Goal: Task Accomplishment & Management: Complete application form

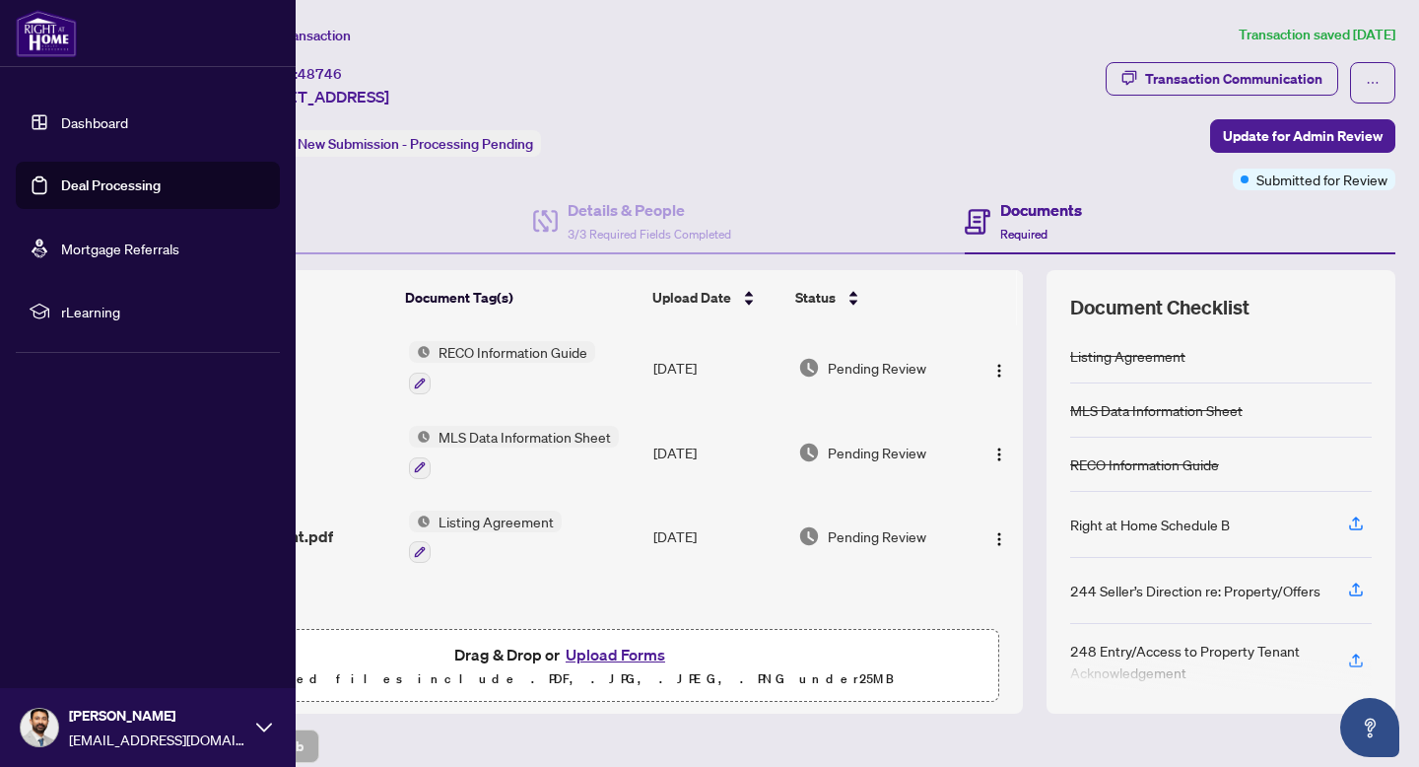
click at [61, 120] on link "Dashboard" at bounding box center [94, 122] width 67 height 18
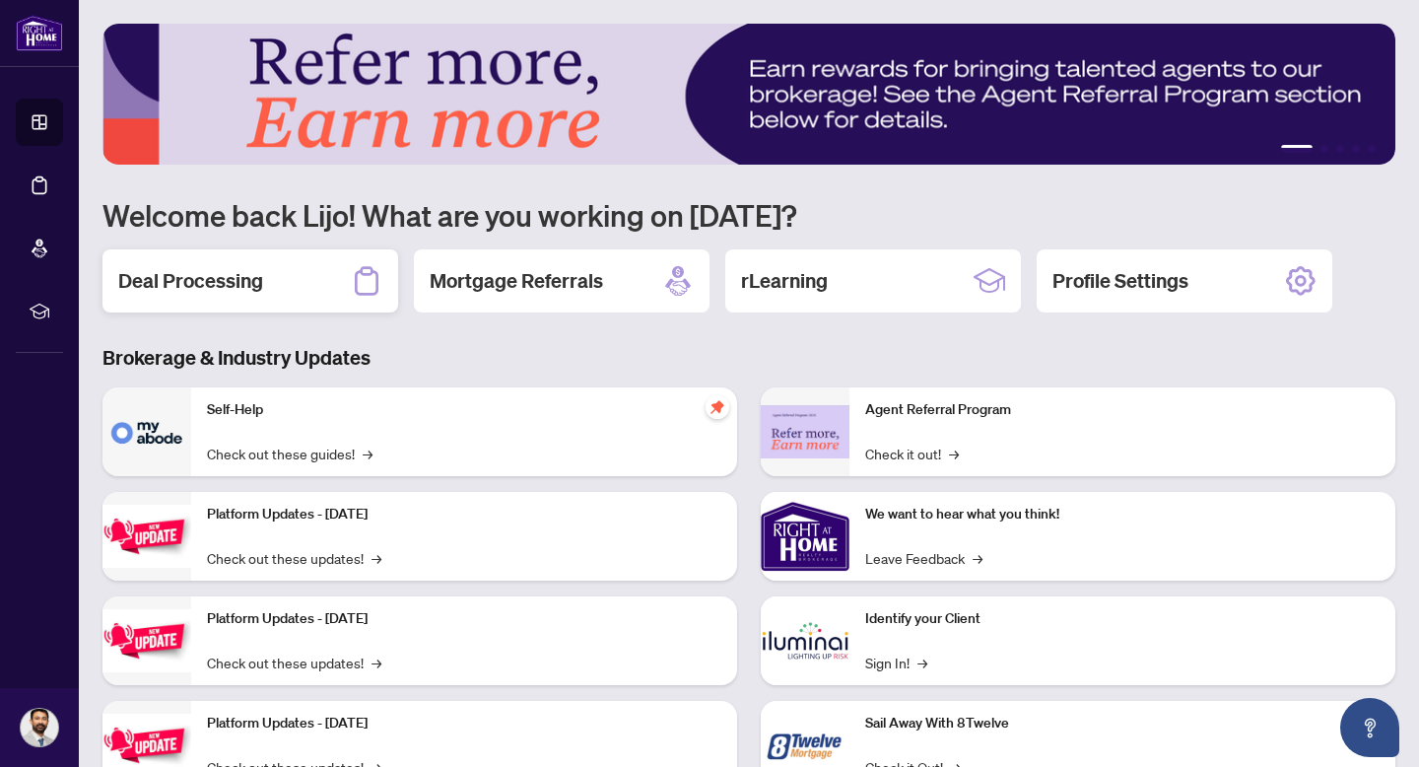
click at [234, 284] on h2 "Deal Processing" at bounding box center [190, 281] width 145 height 28
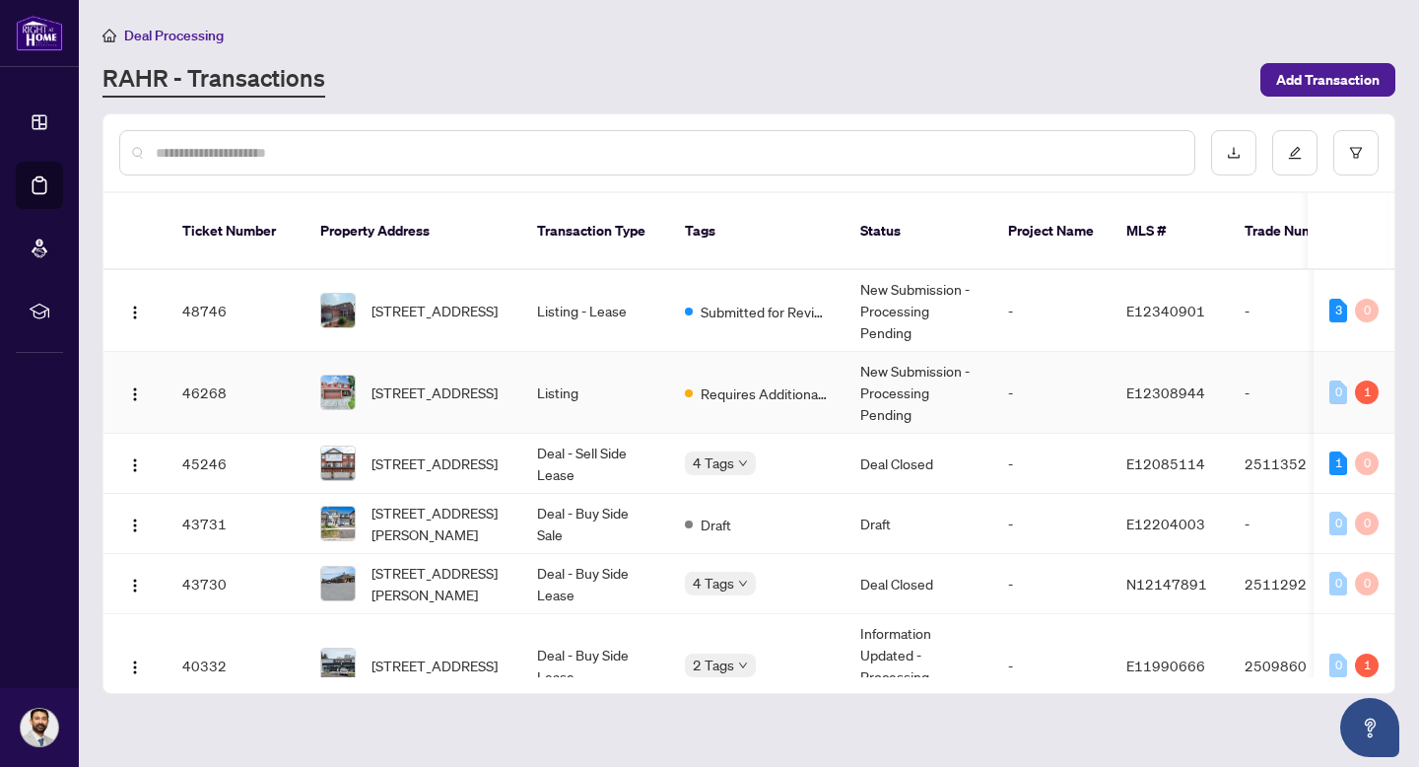
click at [1102, 352] on td "-" at bounding box center [1052, 393] width 118 height 82
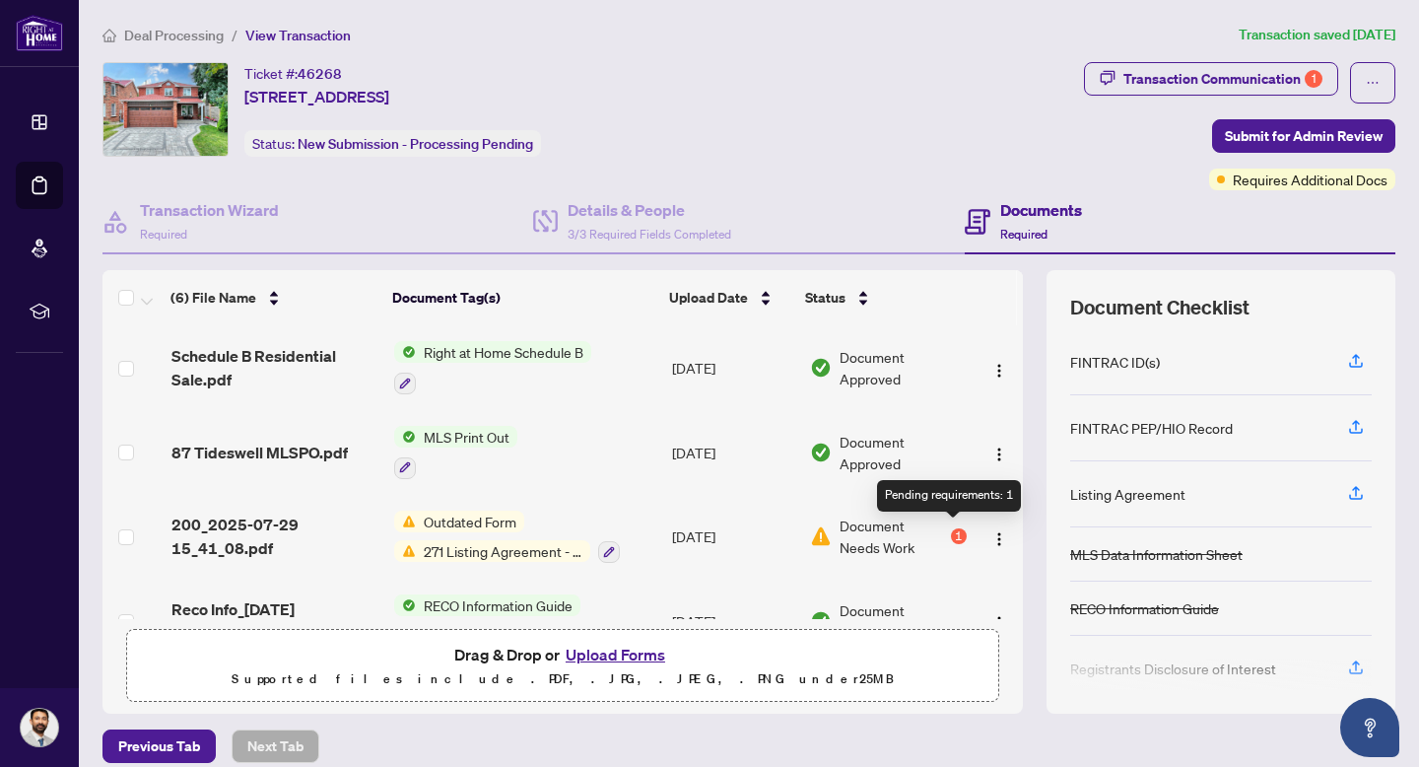
click at [956, 529] on div "1" at bounding box center [959, 536] width 16 height 16
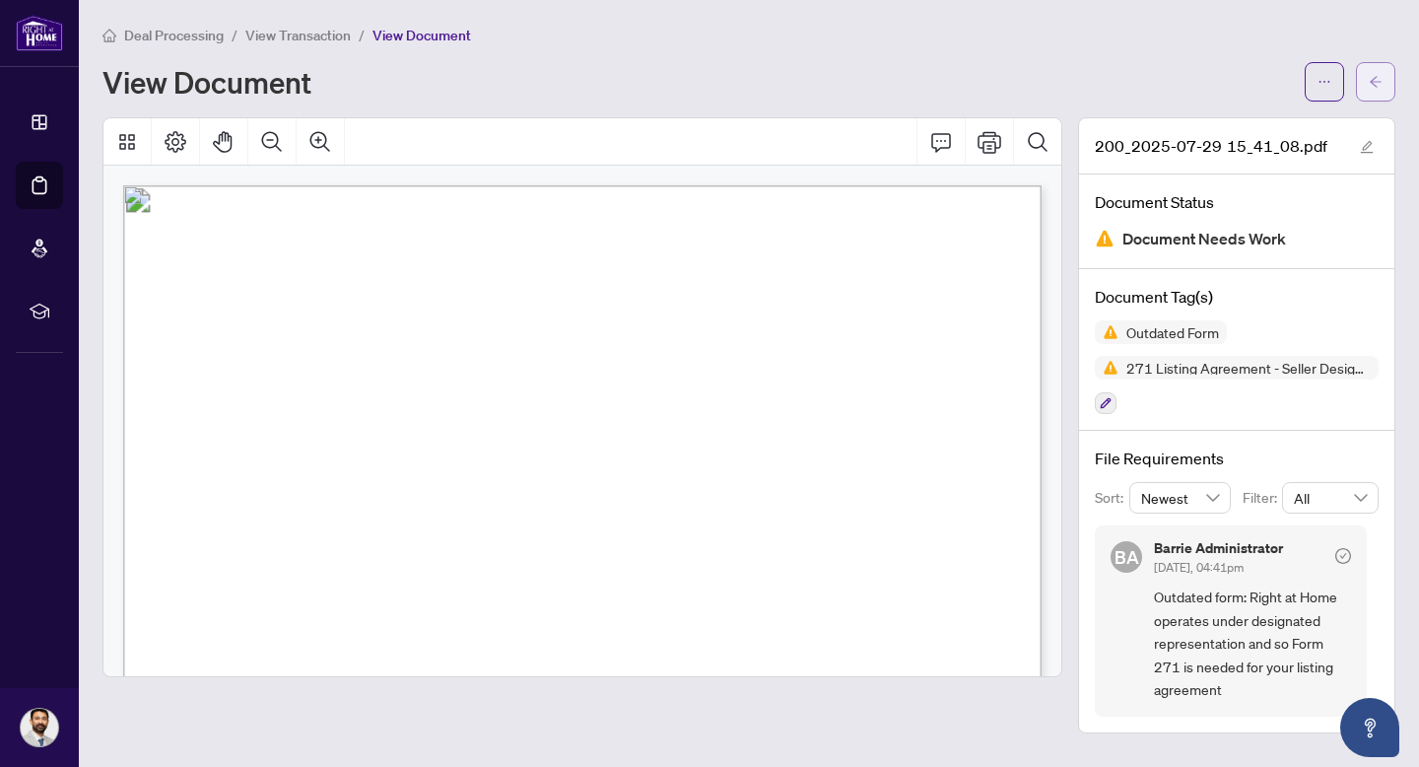
click at [1375, 91] on span "button" at bounding box center [1376, 82] width 14 height 32
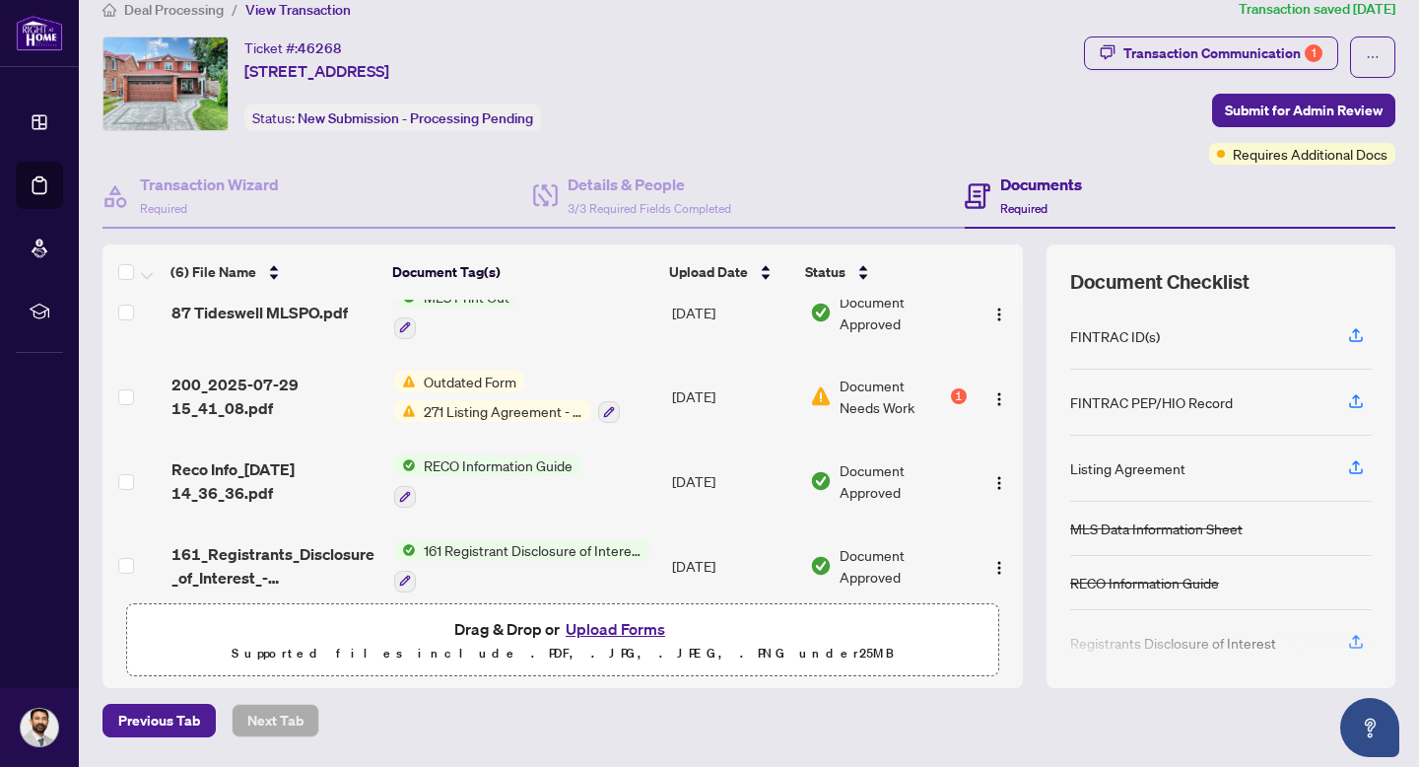
scroll to position [218, 0]
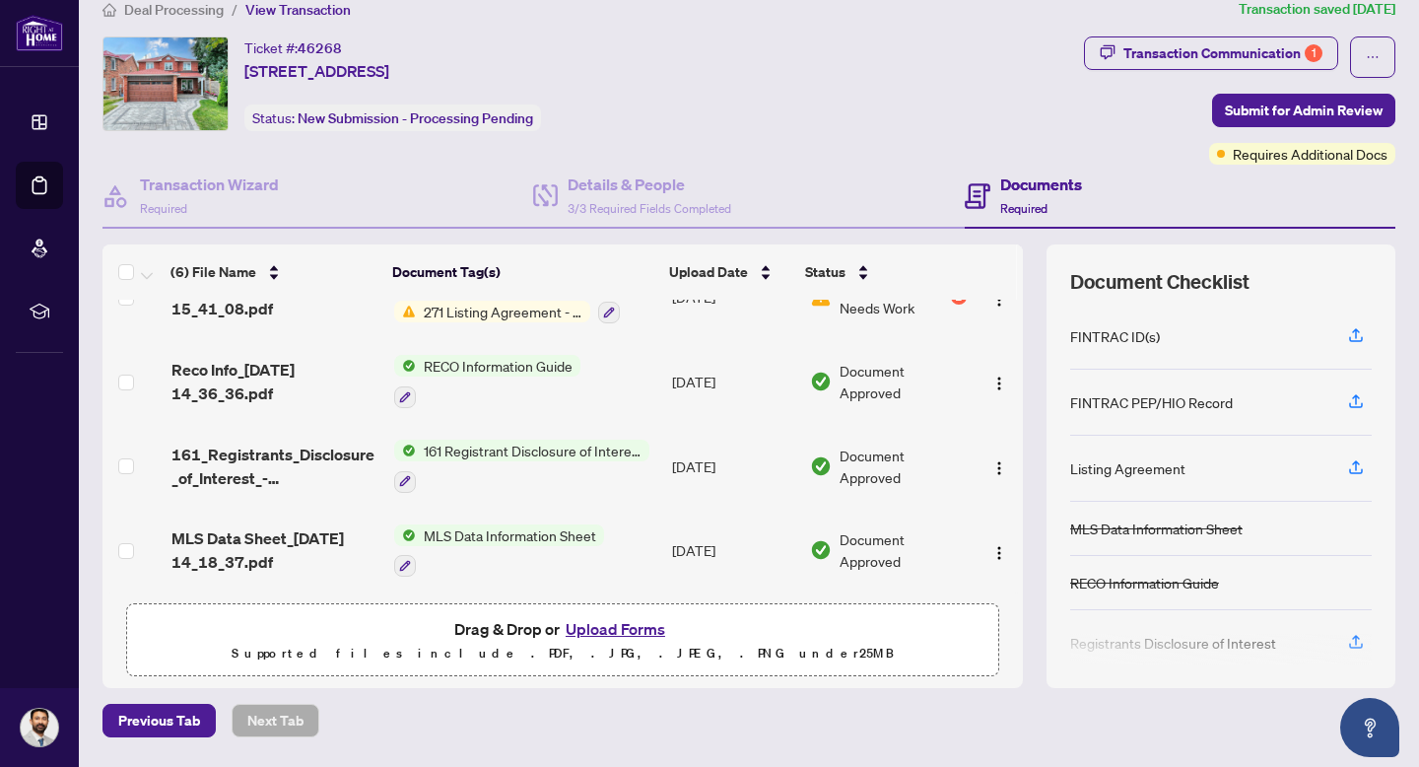
click at [611, 621] on button "Upload Forms" at bounding box center [615, 629] width 111 height 26
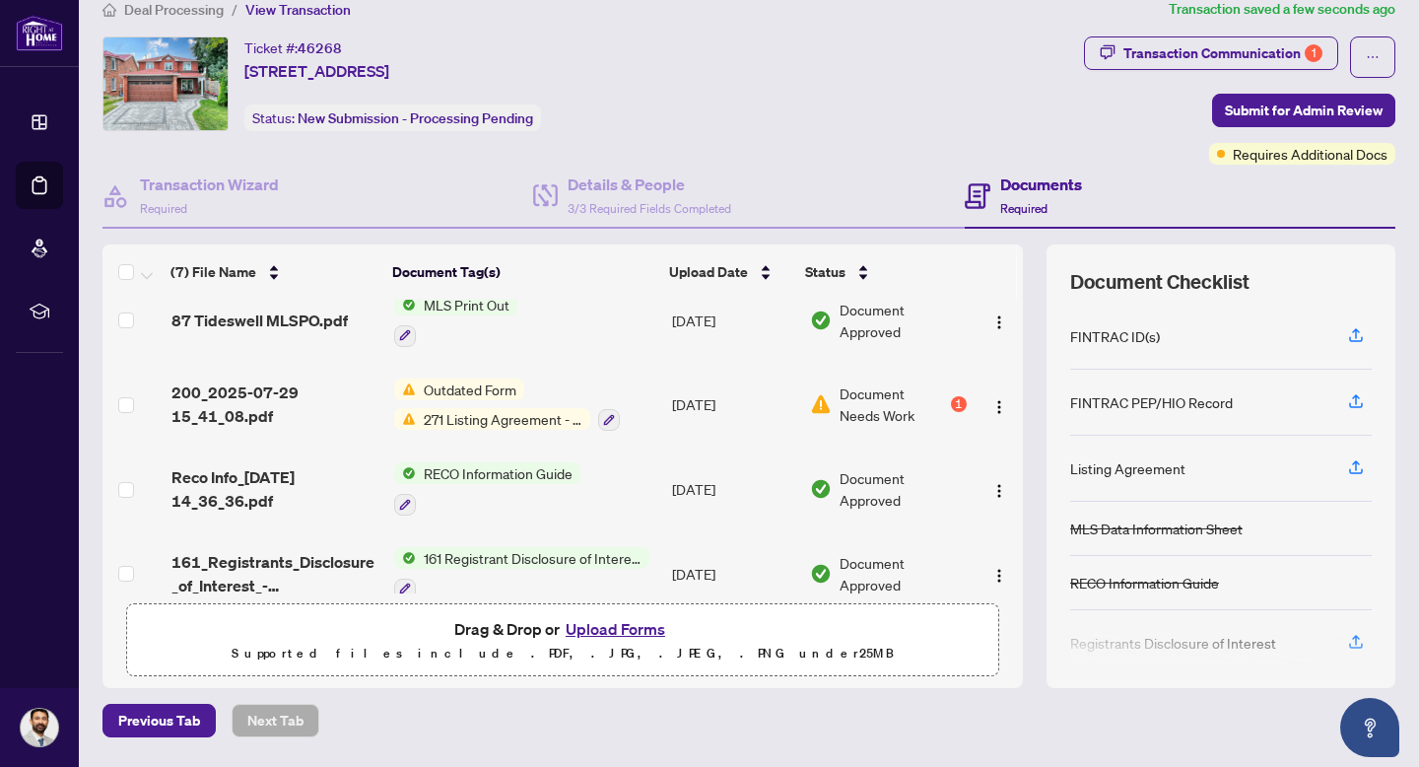
scroll to position [0, 0]
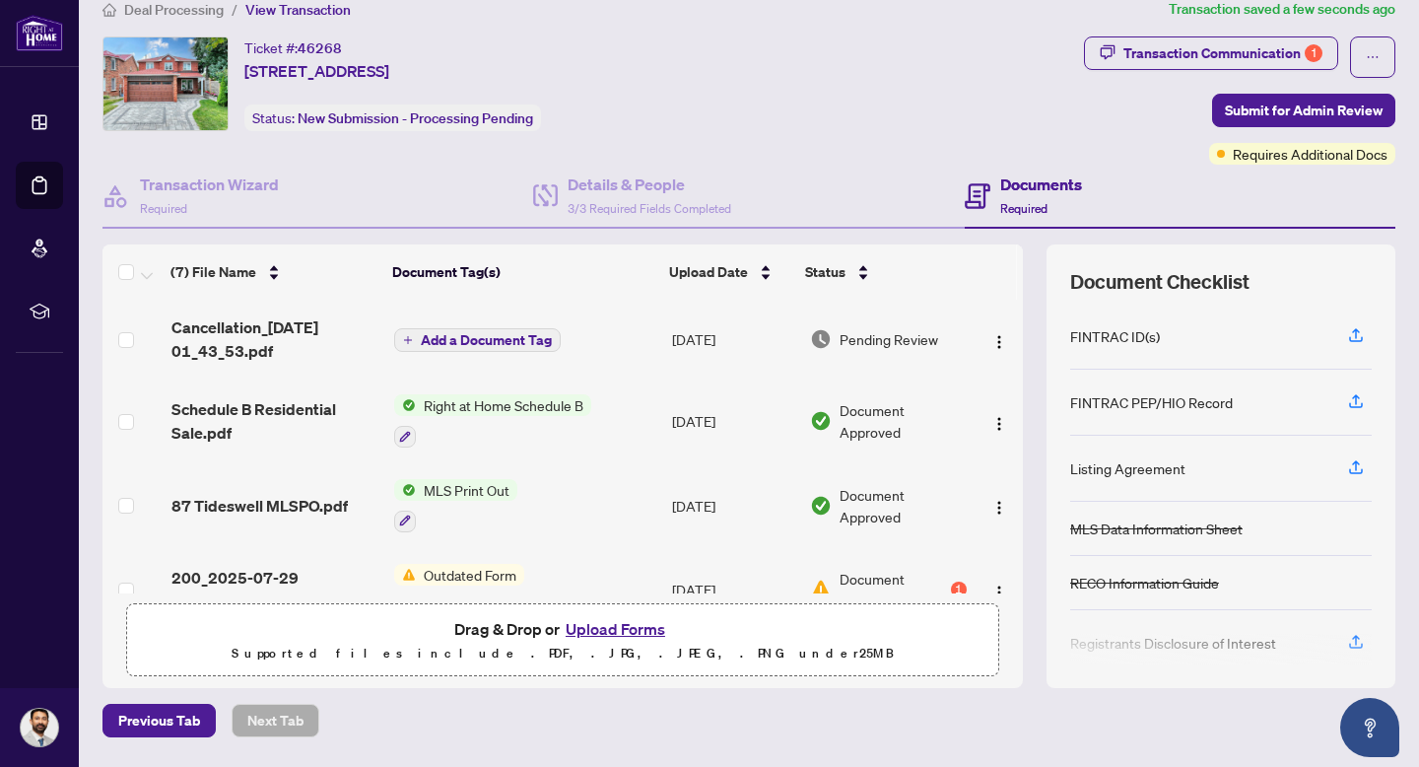
click at [495, 347] on span "Add a Document Tag" at bounding box center [486, 340] width 131 height 14
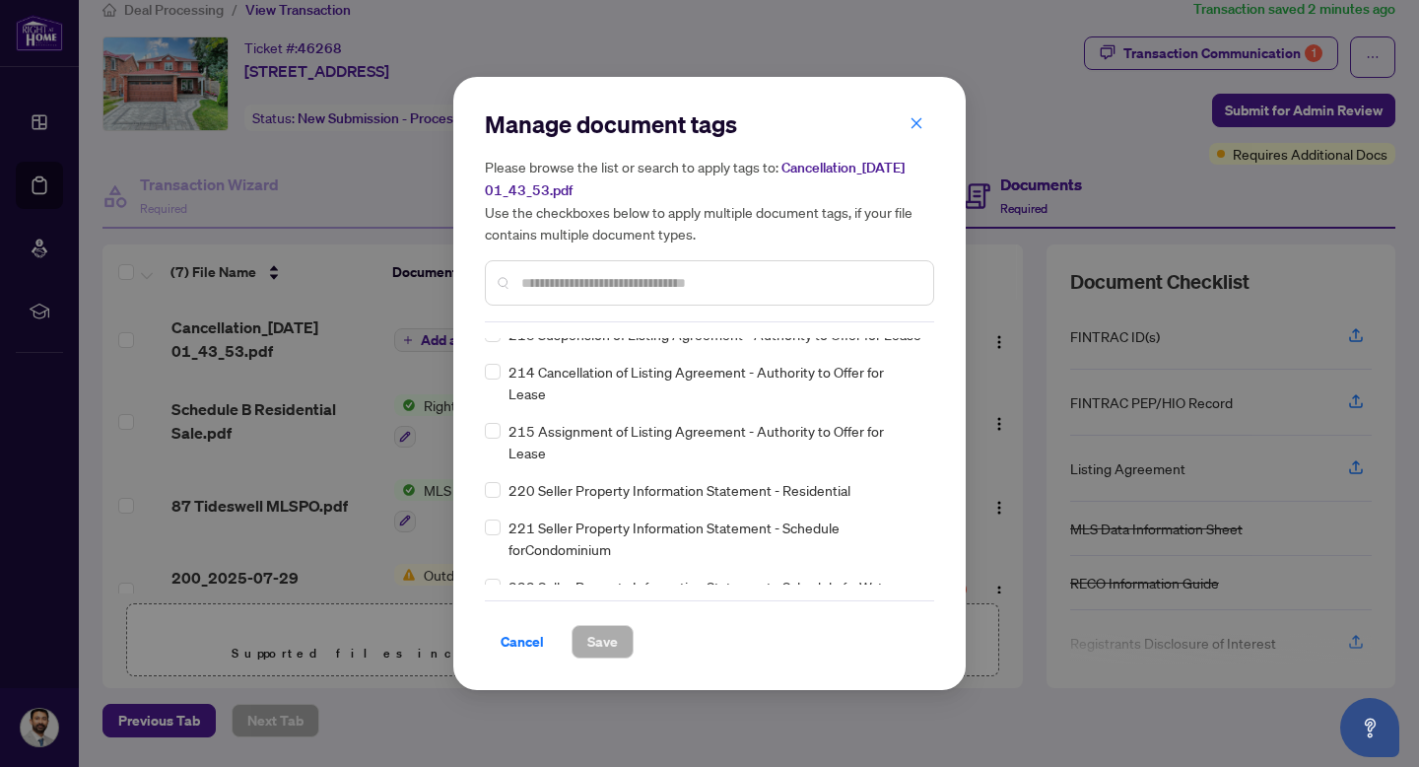
scroll to position [7370, 0]
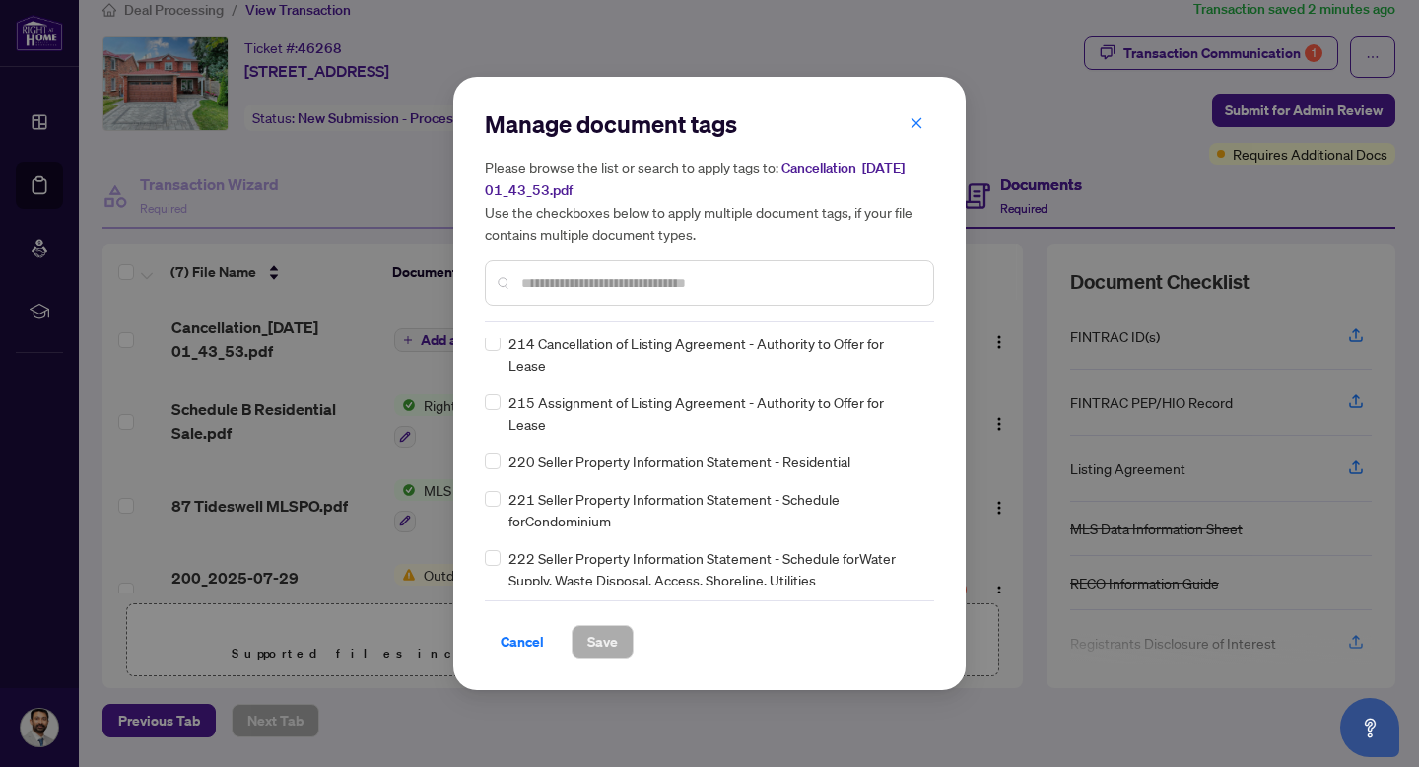
click at [692, 284] on input "text" at bounding box center [719, 283] width 396 height 22
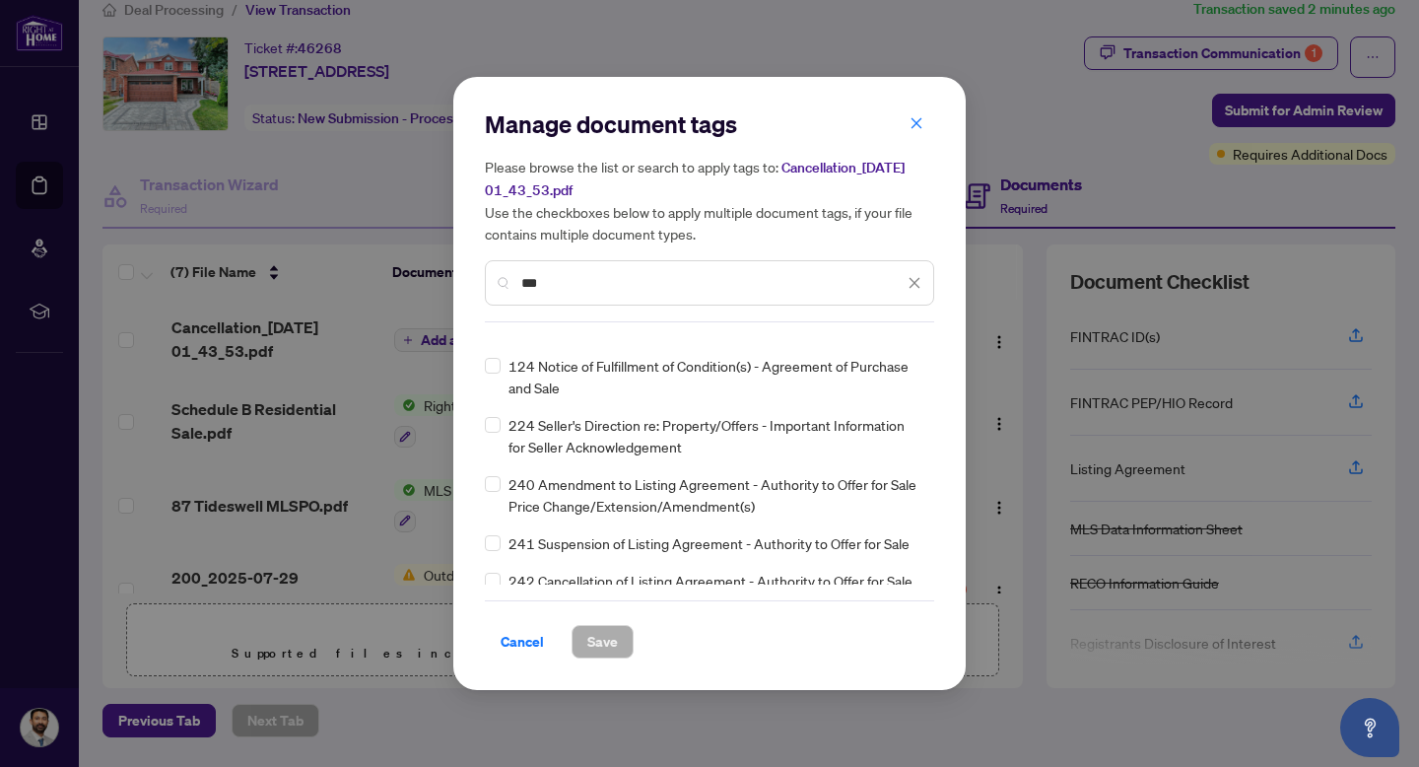
scroll to position [0, 0]
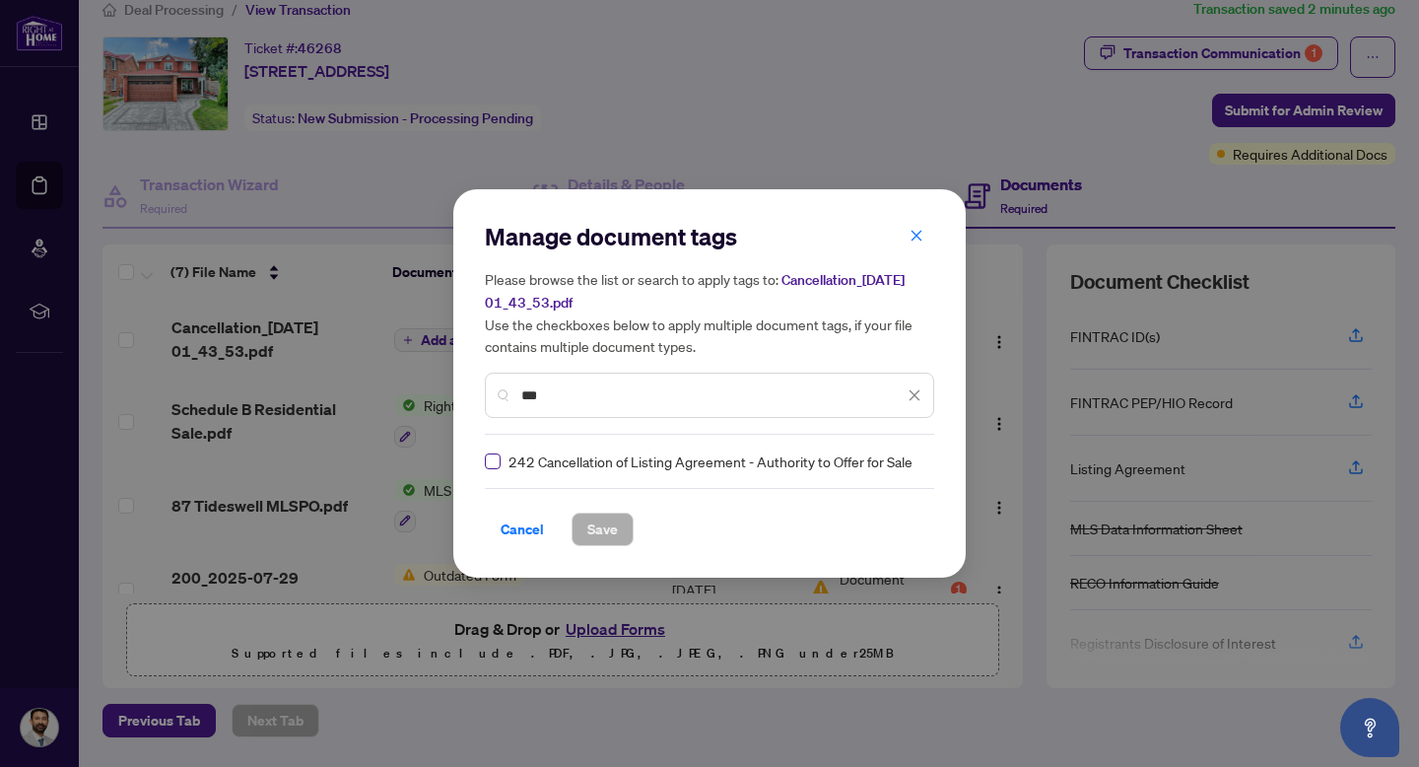
type input "***"
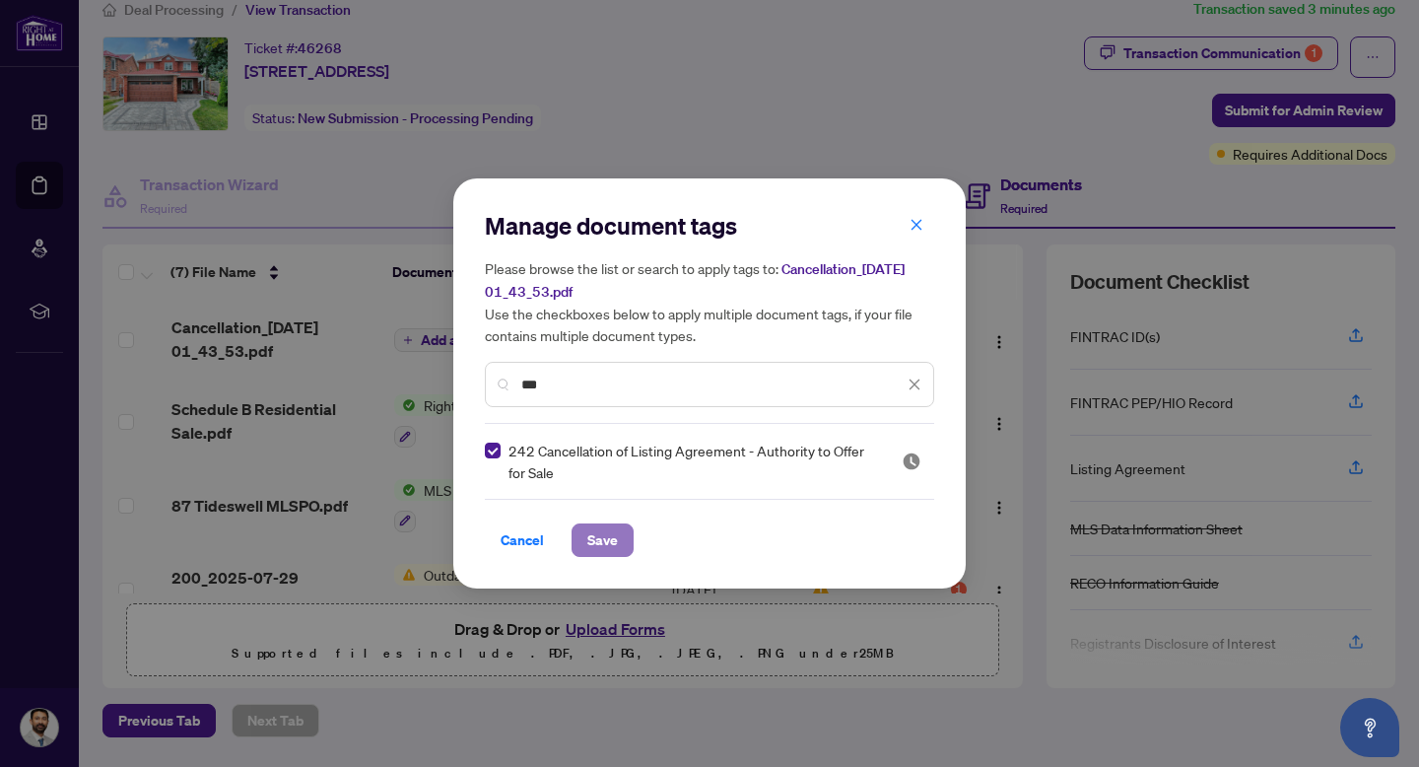
click at [617, 544] on button "Save" at bounding box center [603, 540] width 62 height 34
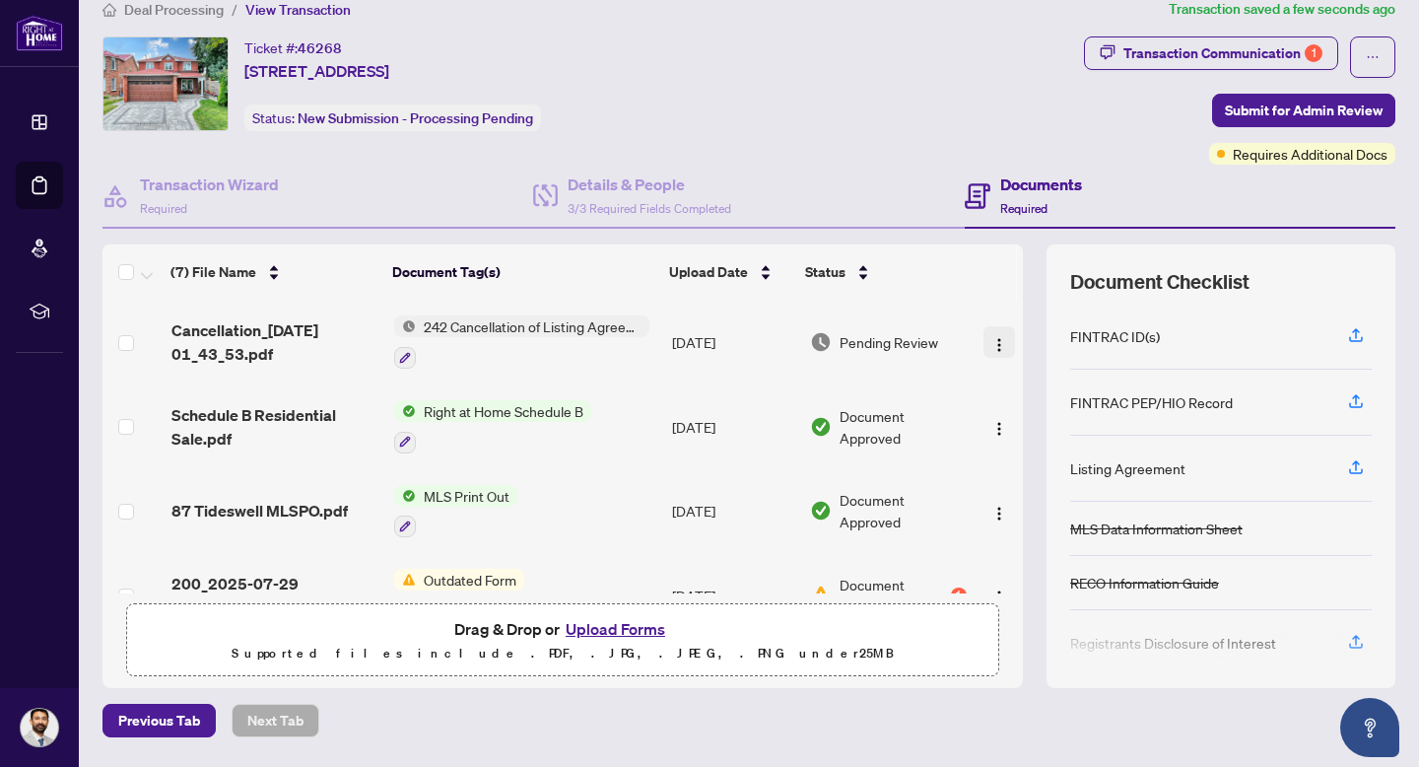
click at [996, 342] on img "button" at bounding box center [1000, 345] width 16 height 16
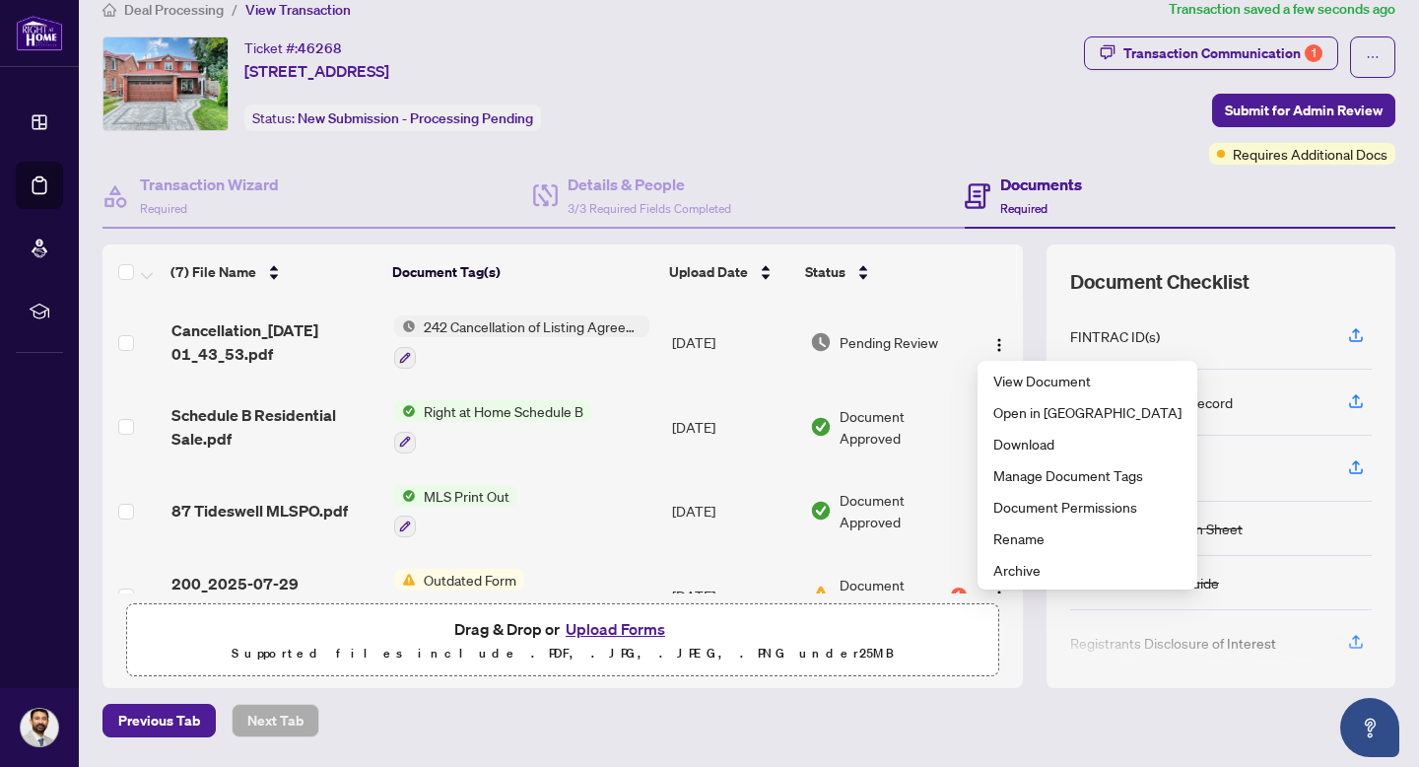
click at [1276, 199] on div "Documents Required" at bounding box center [1180, 197] width 431 height 64
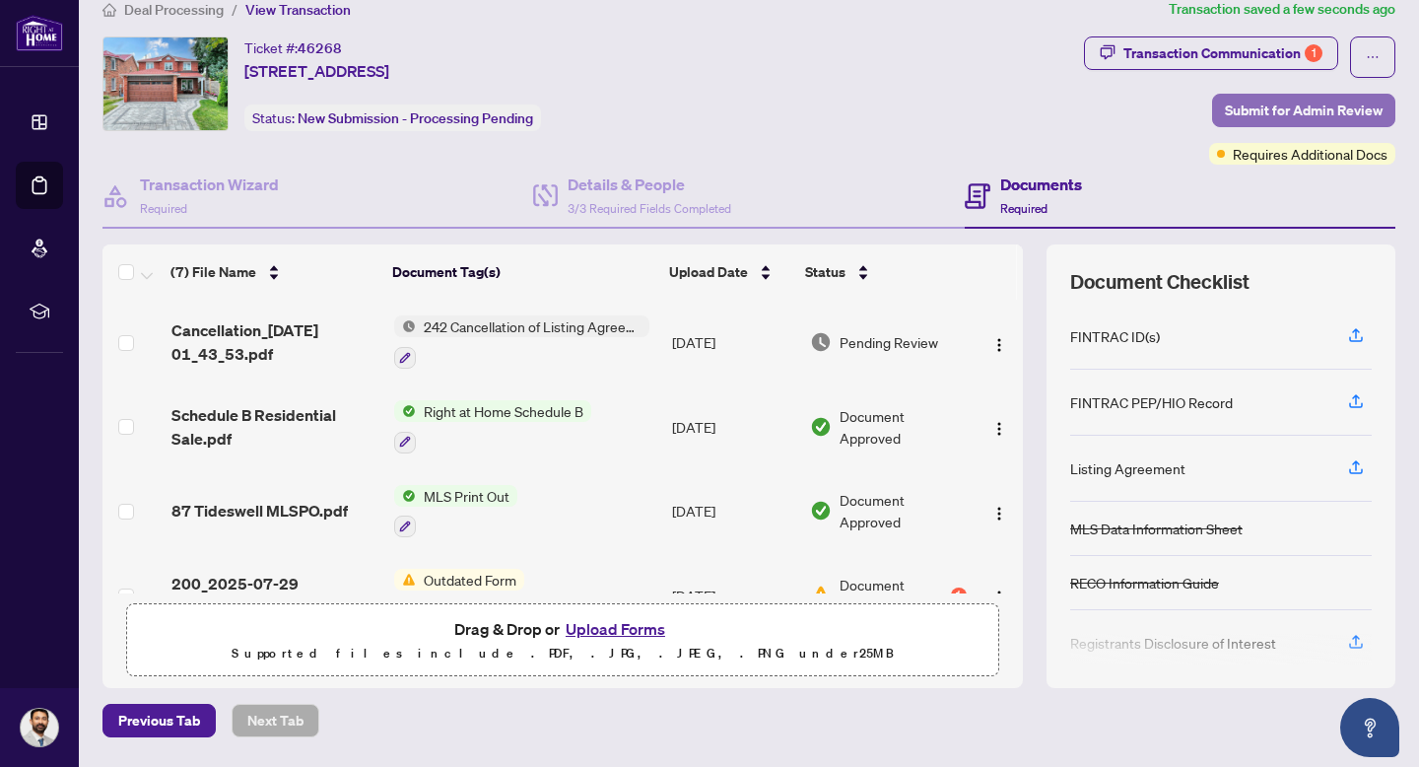
click at [1254, 107] on span "Submit for Admin Review" at bounding box center [1304, 111] width 158 height 32
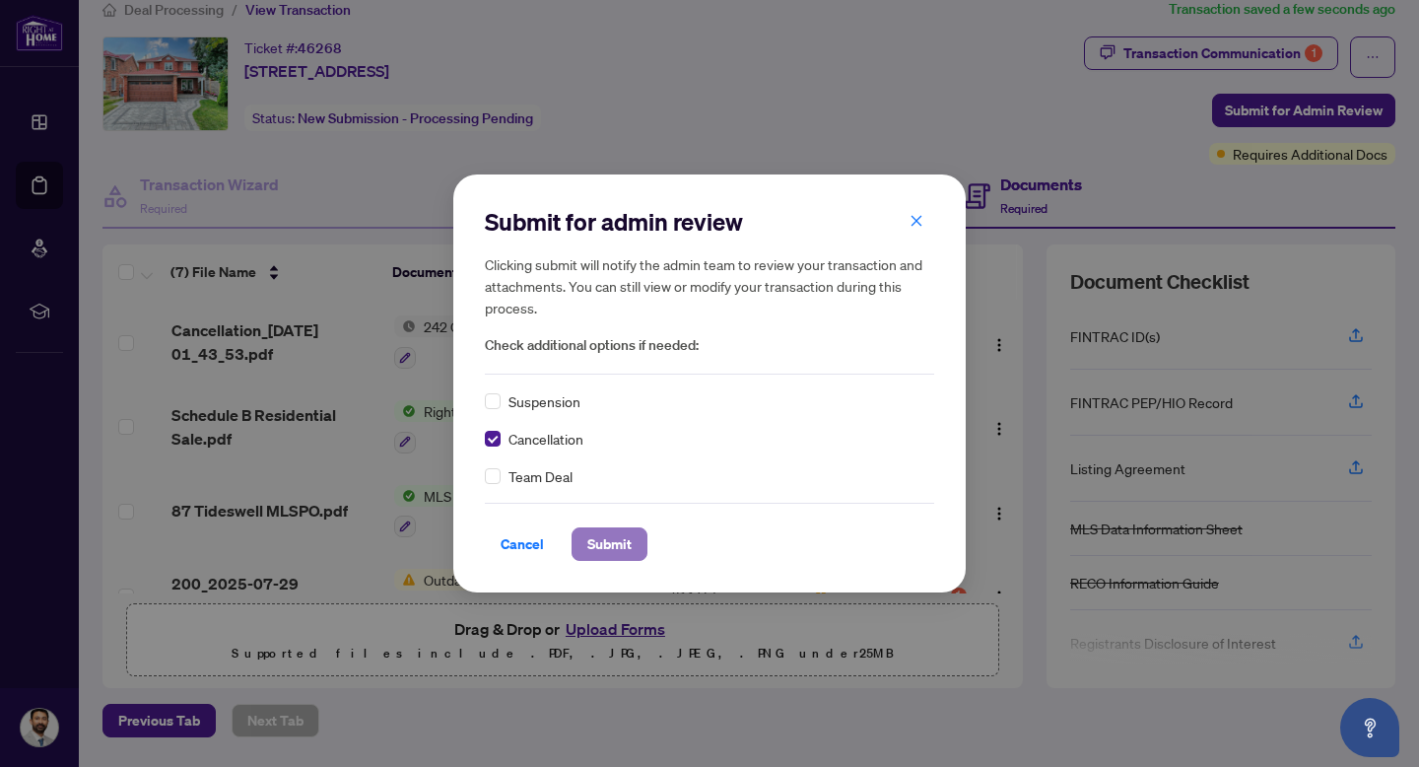
click at [614, 549] on span "Submit" at bounding box center [609, 544] width 44 height 32
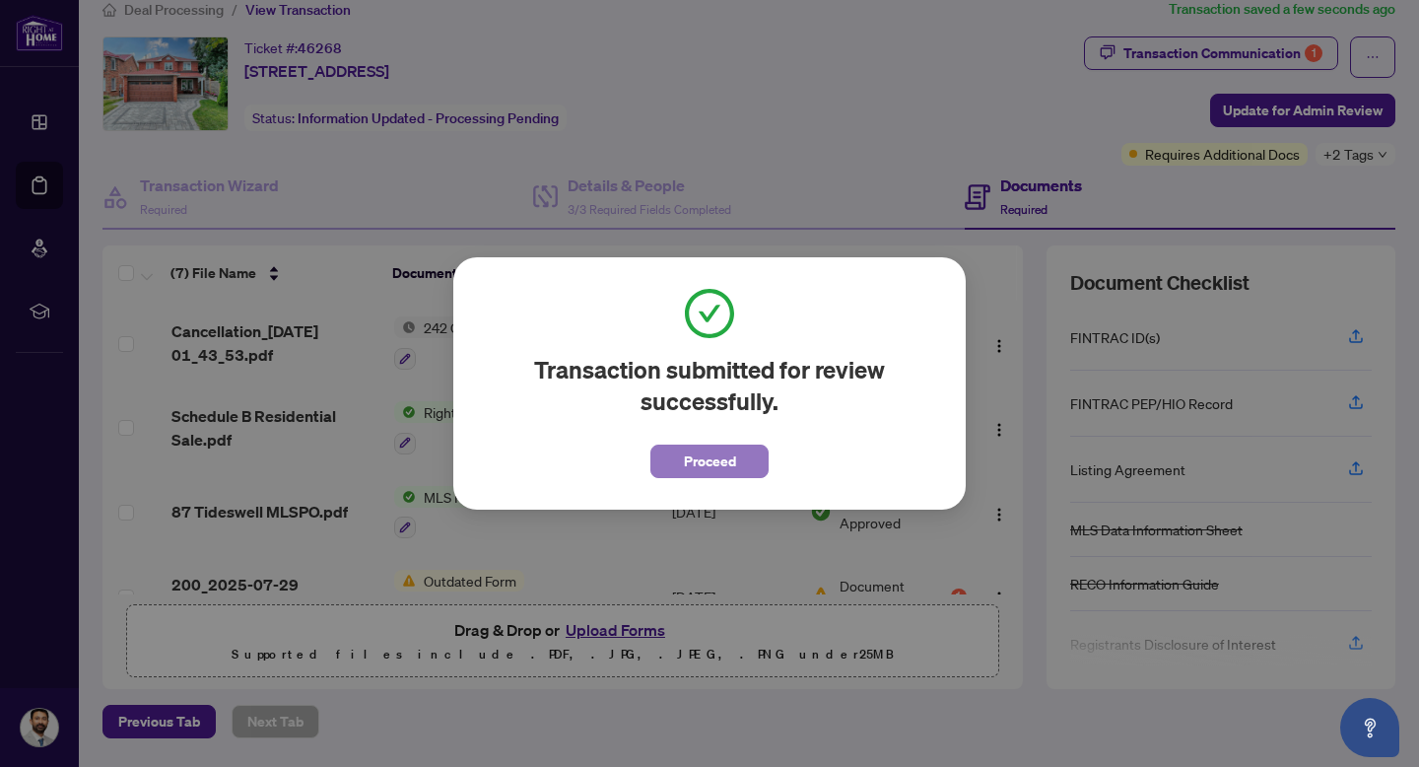
click at [736, 463] on button "Proceed" at bounding box center [710, 462] width 118 height 34
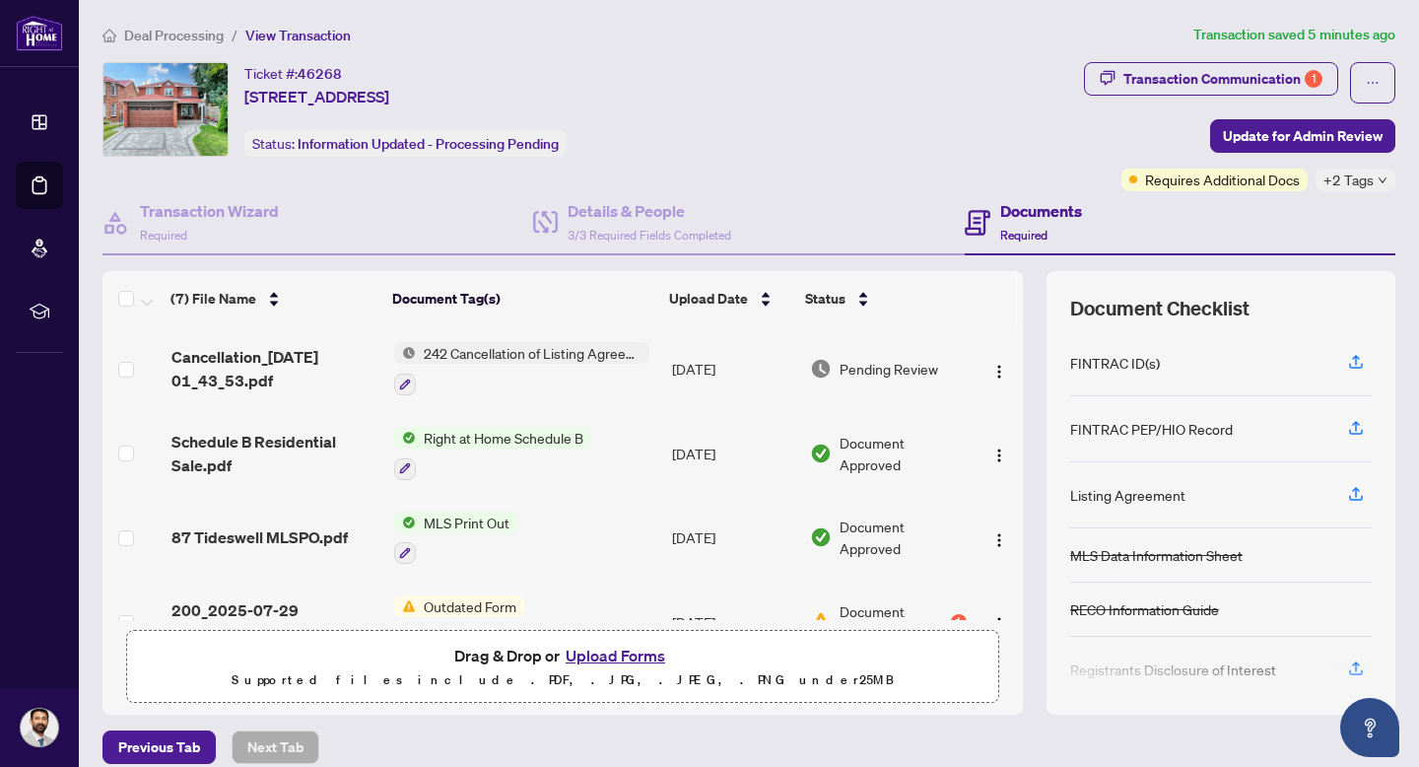
click at [195, 34] on span "Deal Processing" at bounding box center [174, 36] width 100 height 18
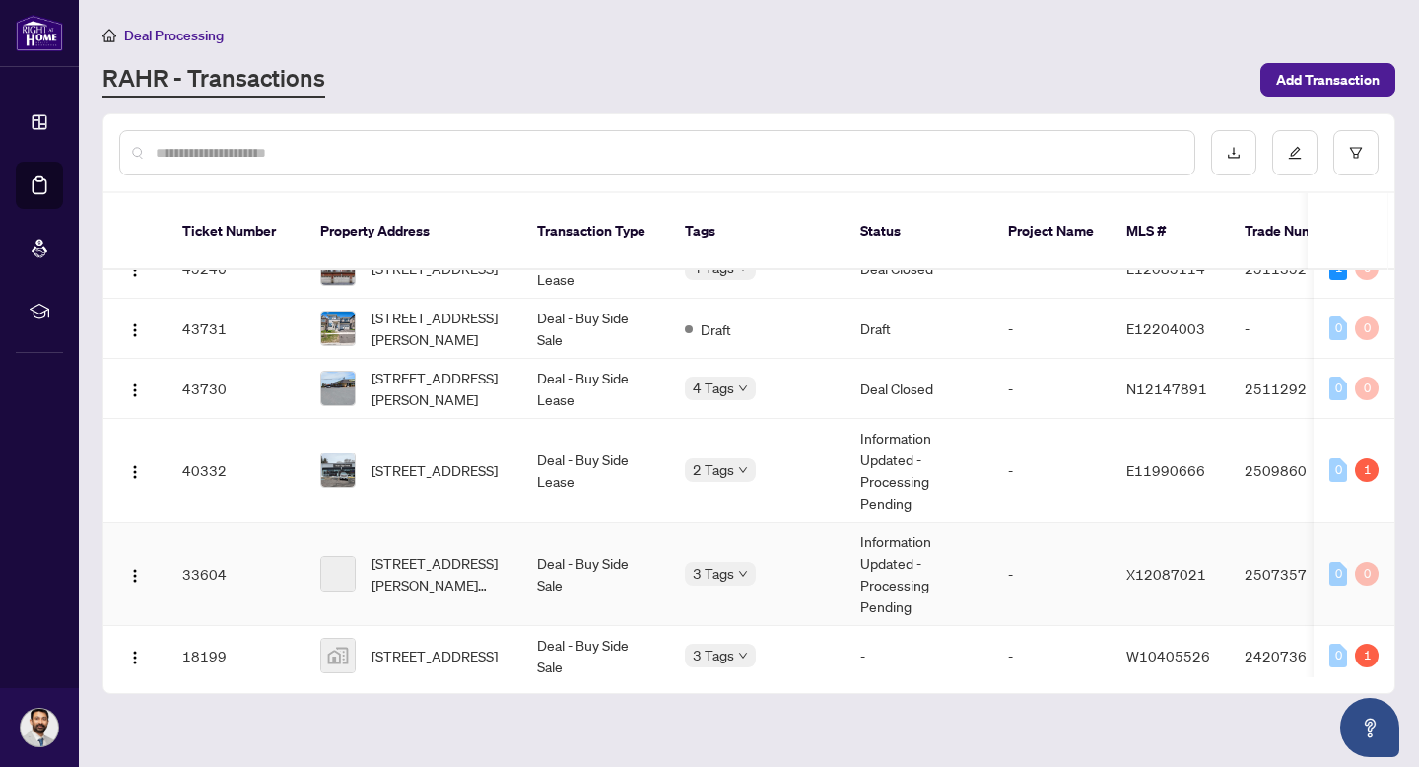
scroll to position [232, 0]
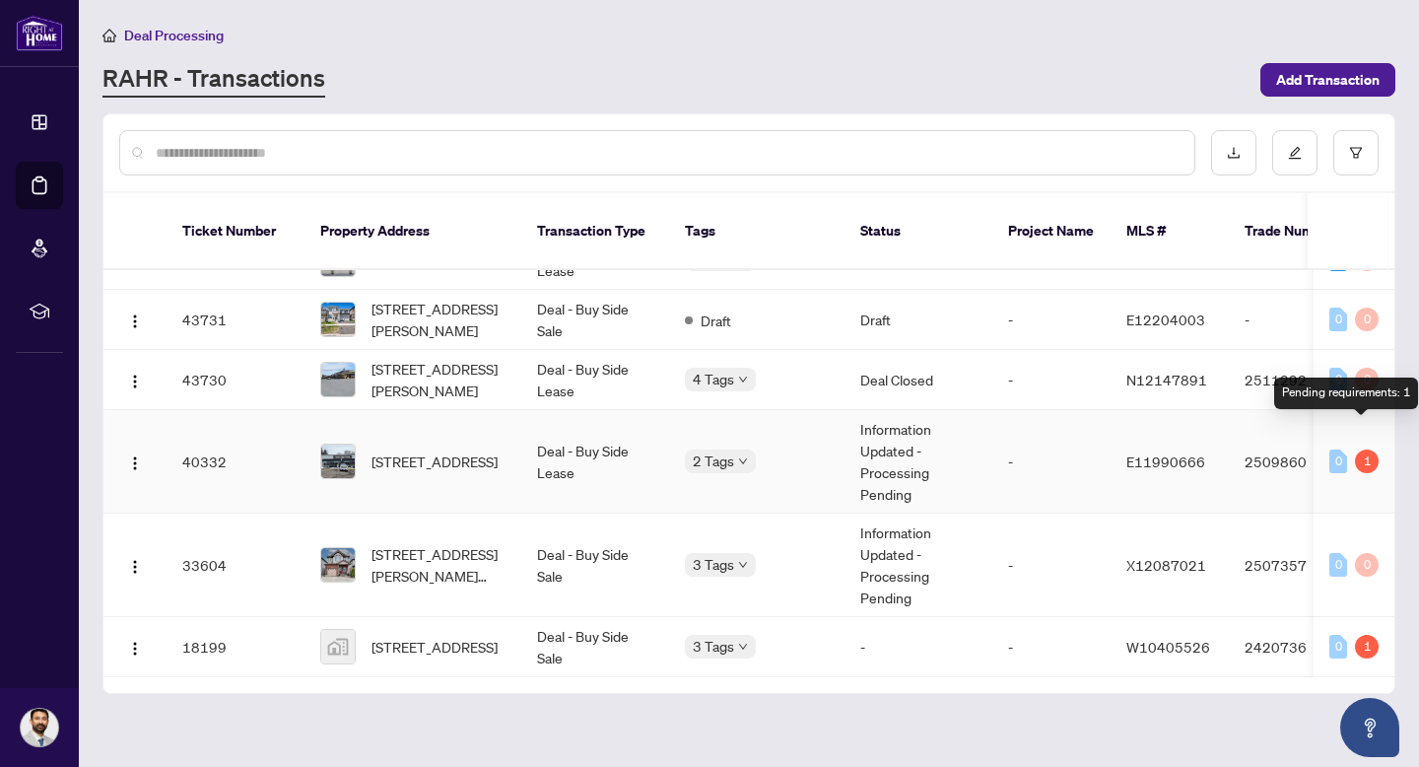
click at [1359, 449] on div "1" at bounding box center [1367, 461] width 24 height 24
click at [900, 438] on td "Information Updated - Processing Pending" at bounding box center [919, 461] width 148 height 103
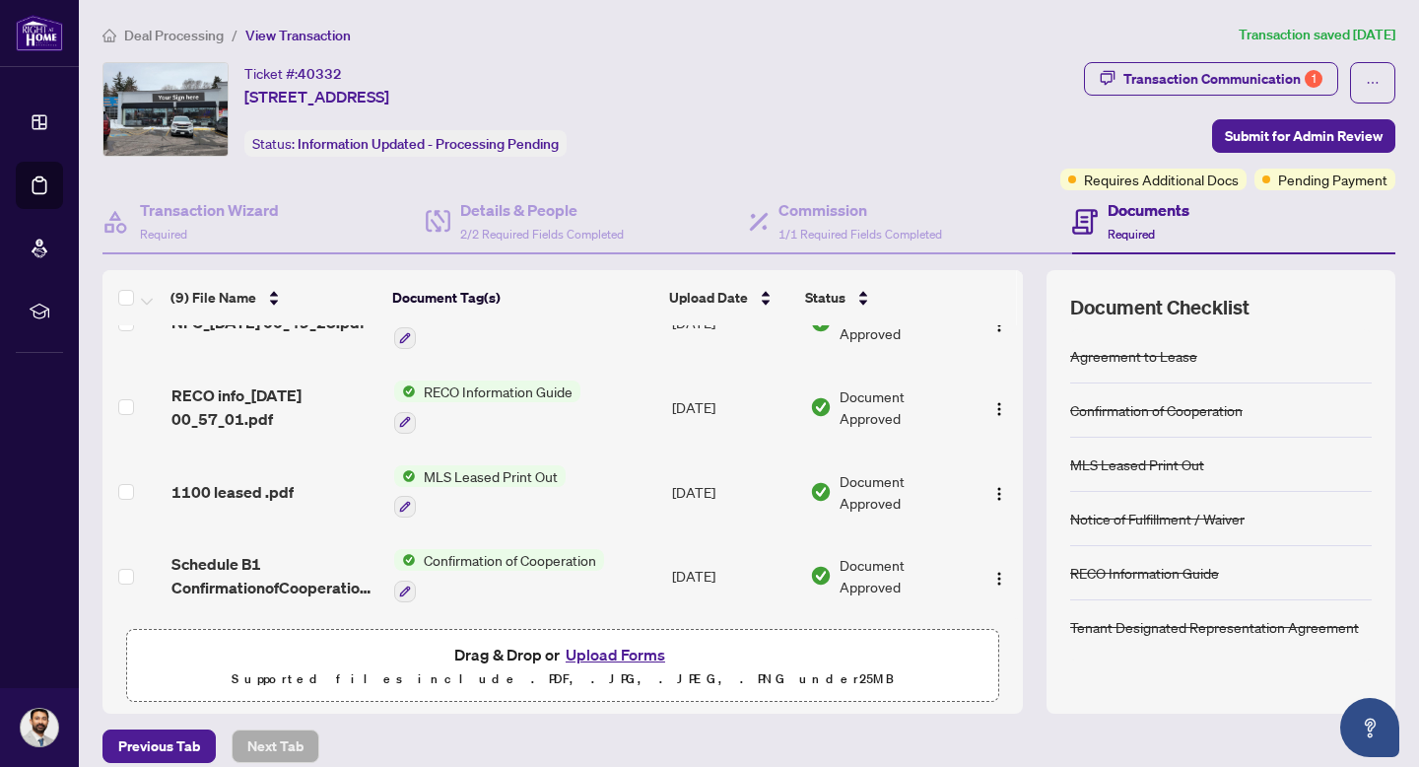
scroll to position [43, 0]
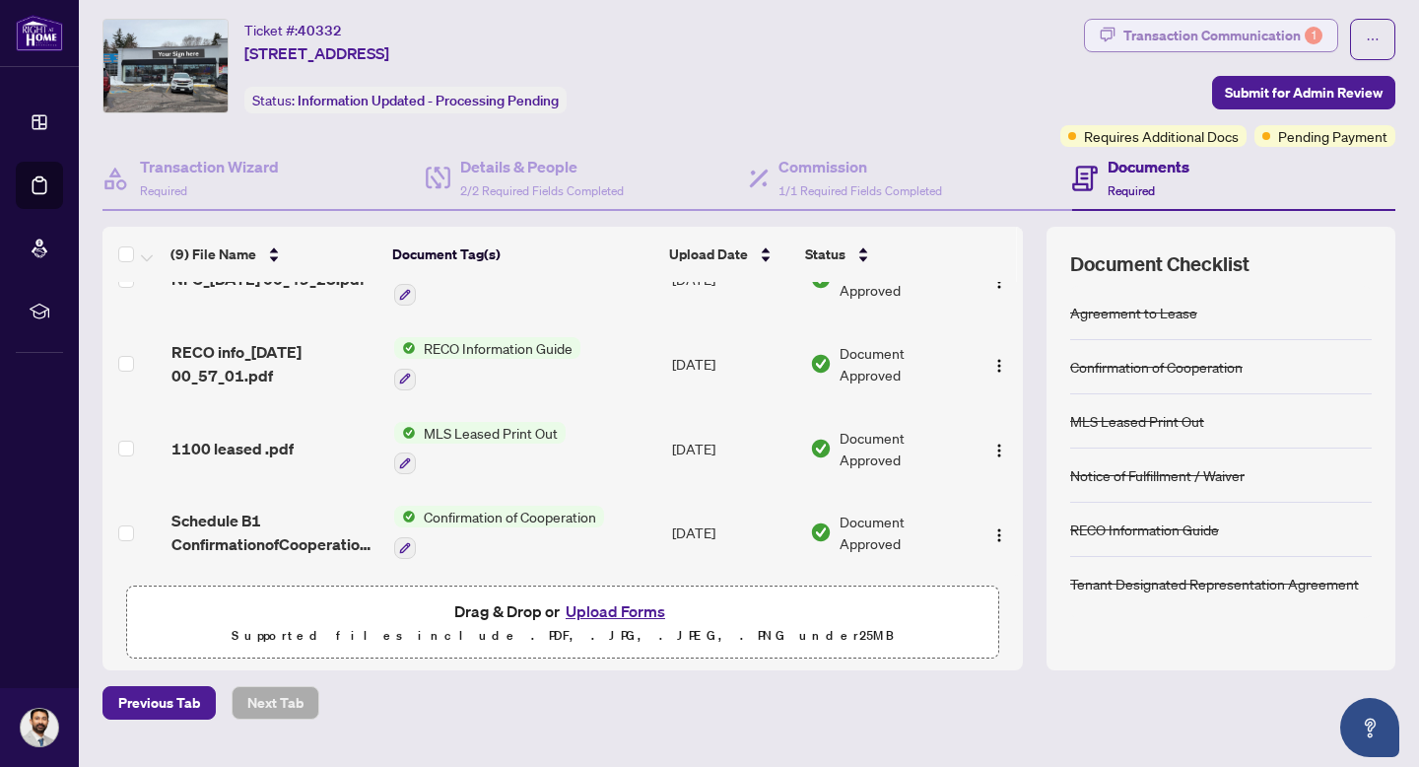
click at [1231, 35] on div "Transaction Communication 1" at bounding box center [1223, 36] width 199 height 32
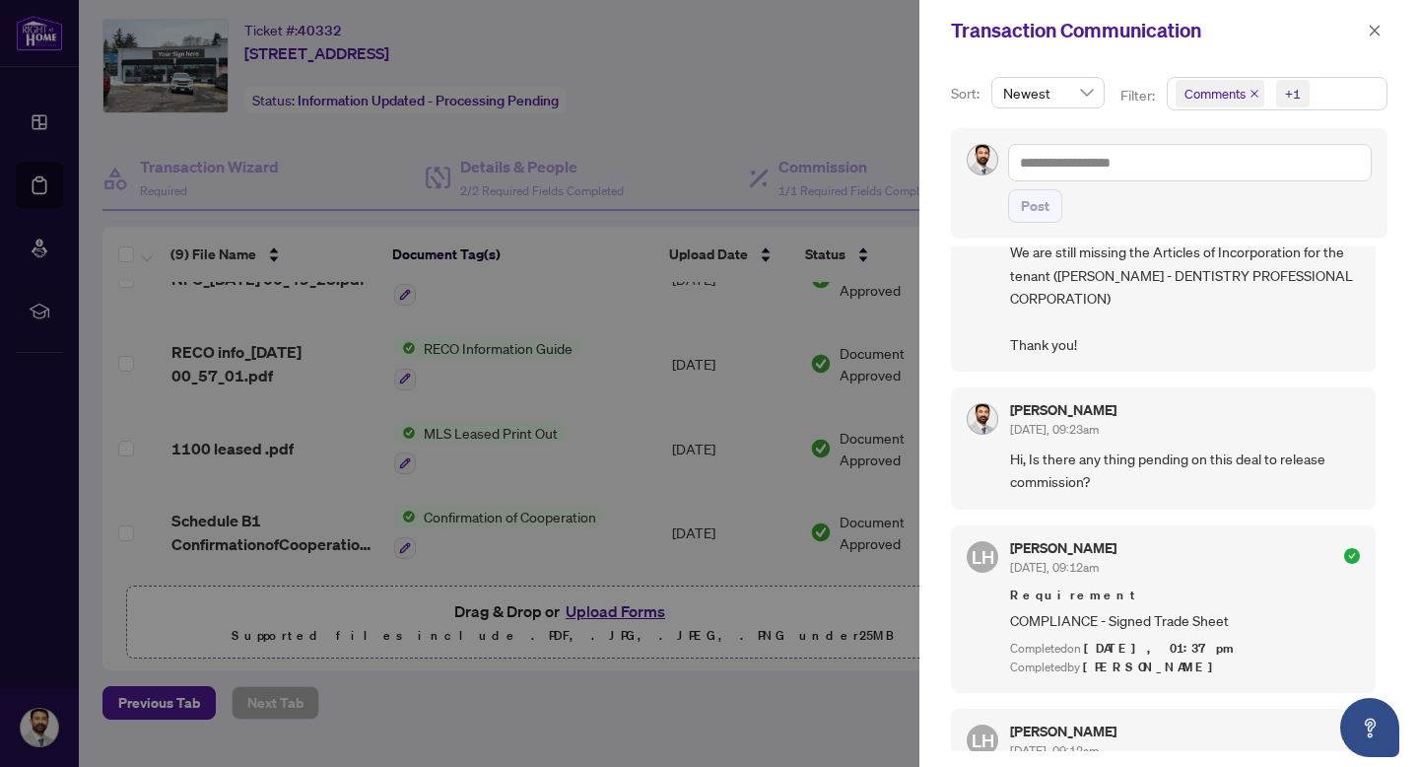
scroll to position [0, 0]
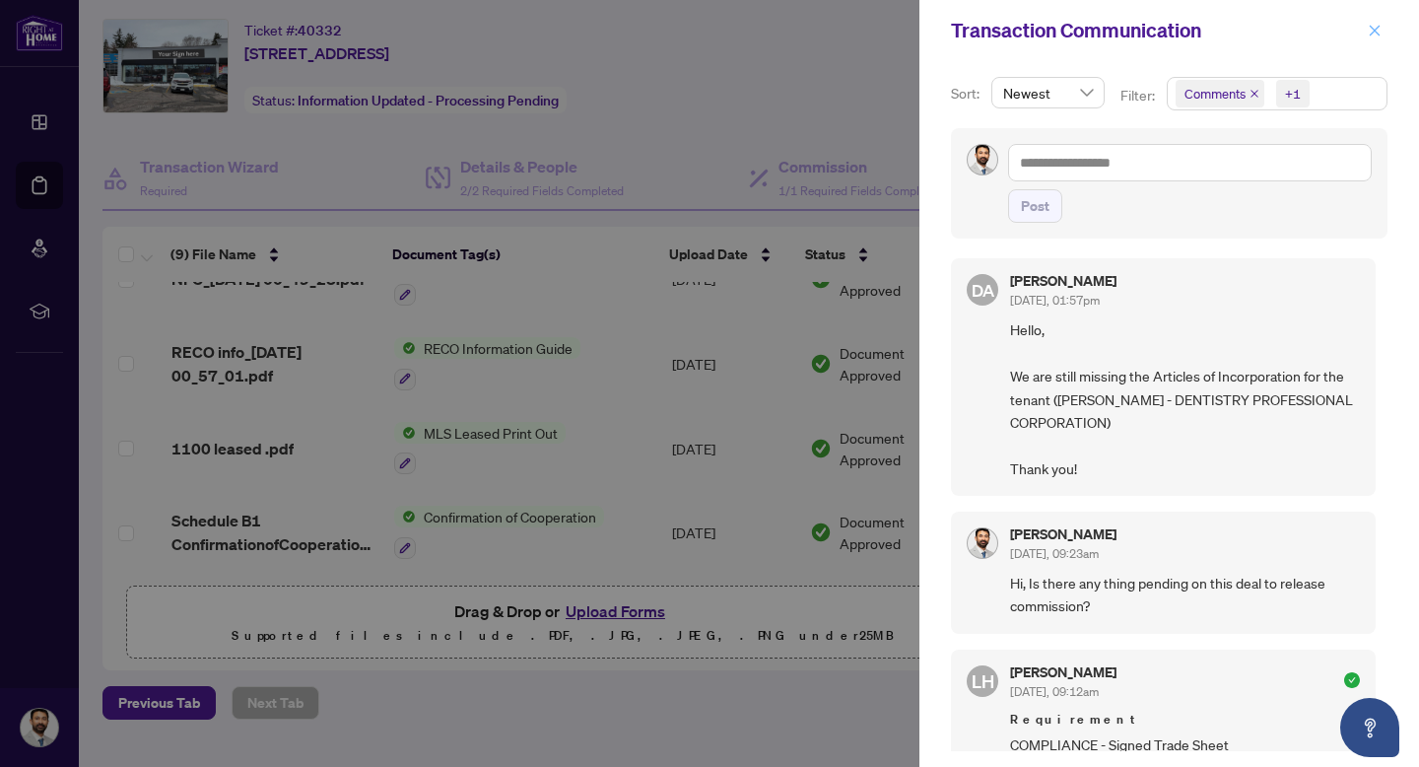
click at [1376, 27] on icon "close" at bounding box center [1375, 31] width 14 height 14
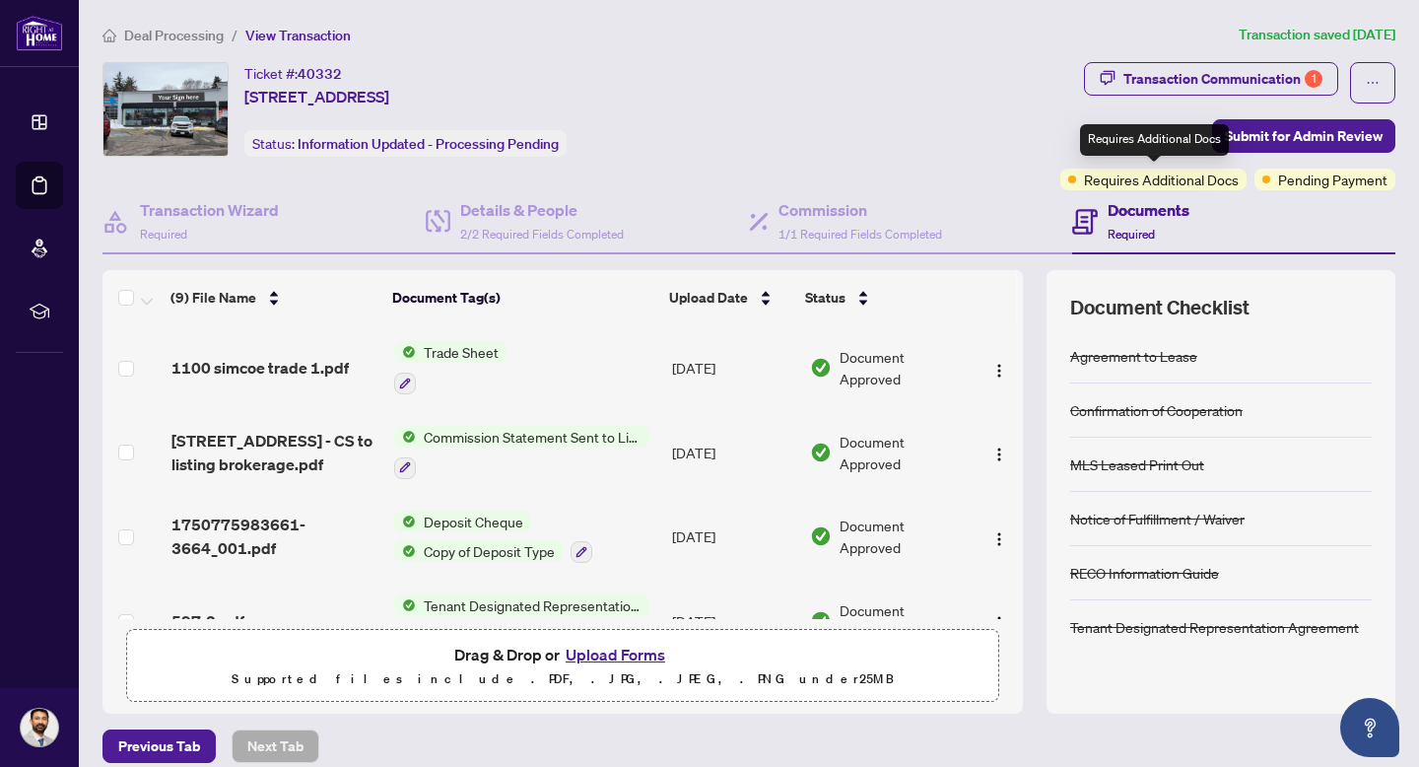
click at [1155, 182] on span "Requires Additional Docs" at bounding box center [1161, 180] width 155 height 22
click at [1314, 190] on div "Documents Required" at bounding box center [1233, 222] width 323 height 64
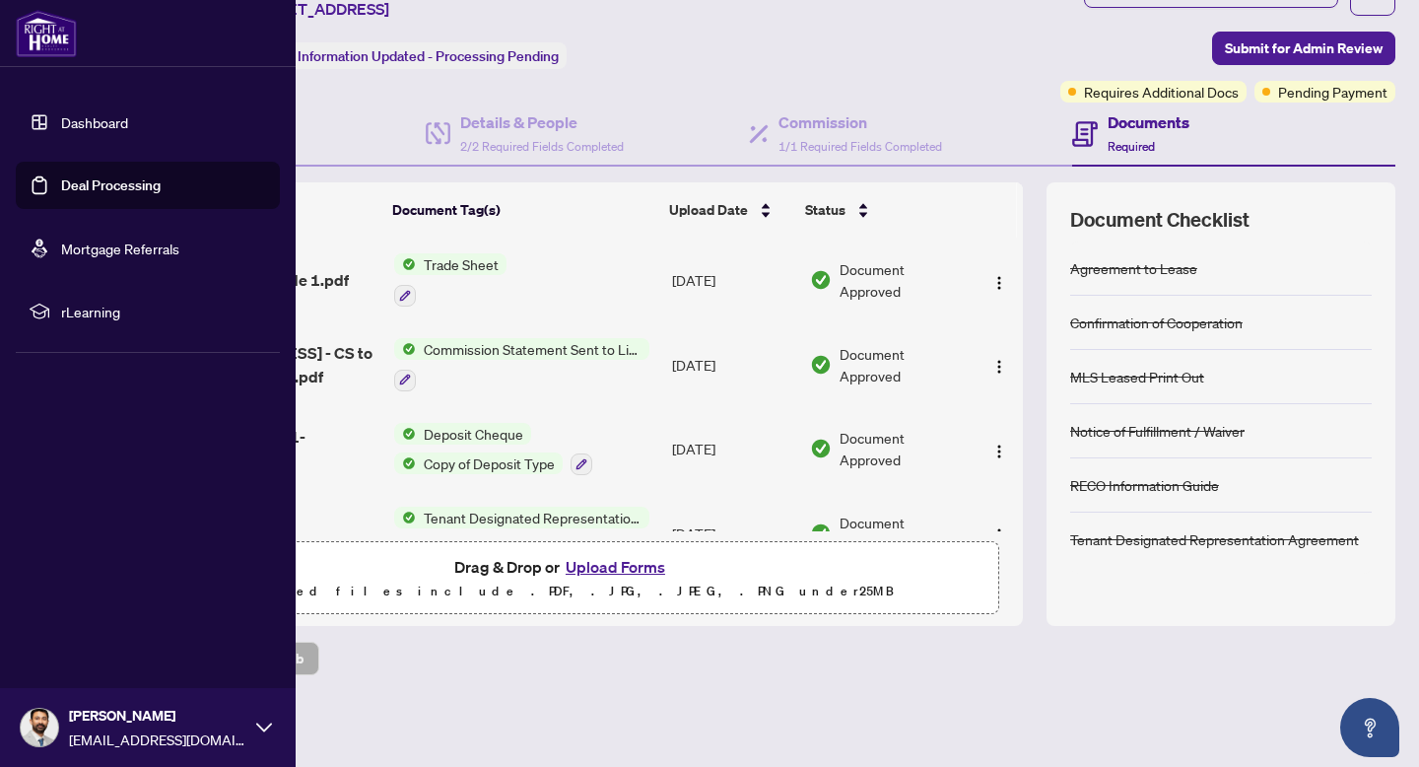
click at [118, 121] on link "Dashboard" at bounding box center [94, 122] width 67 height 18
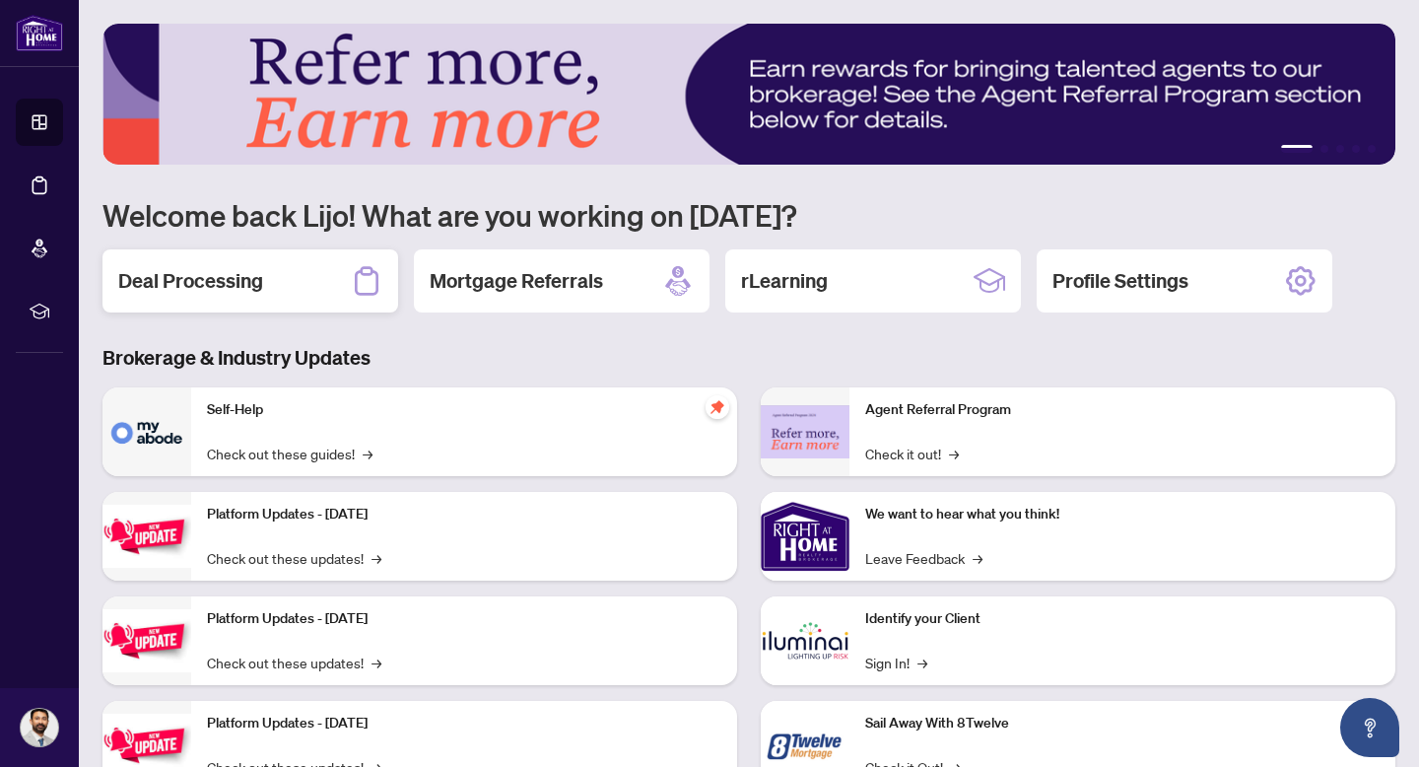
click at [308, 290] on div "Deal Processing" at bounding box center [251, 280] width 296 height 63
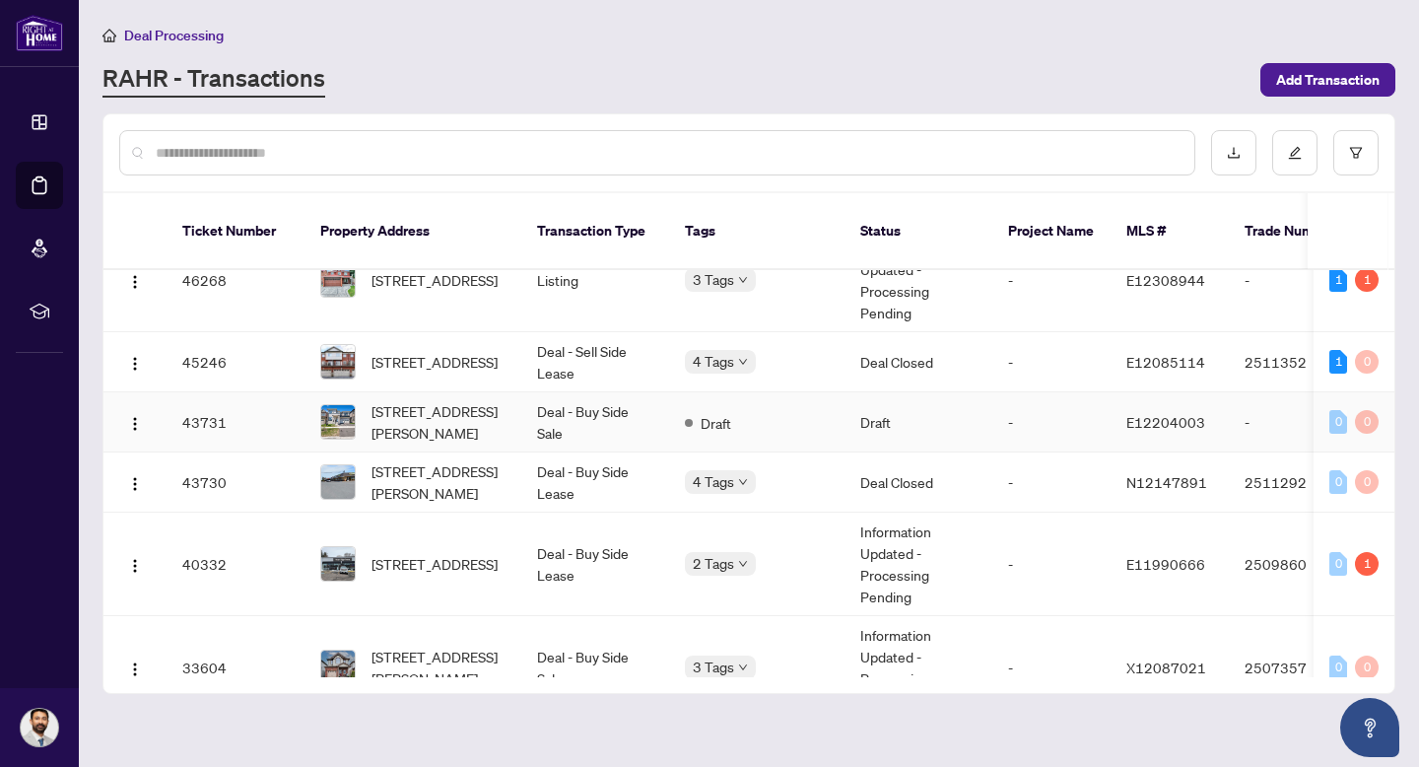
scroll to position [181, 0]
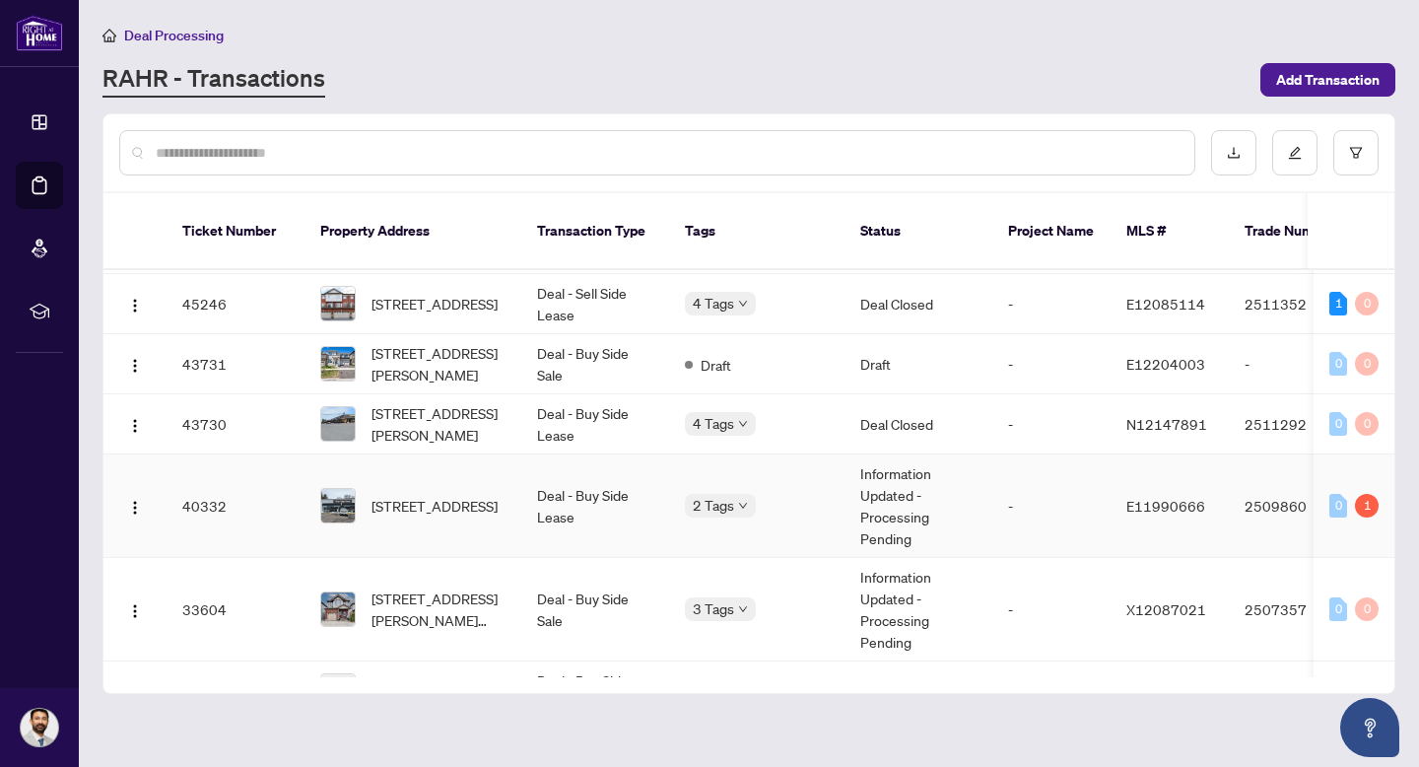
click at [1066, 503] on td "-" at bounding box center [1052, 505] width 118 height 103
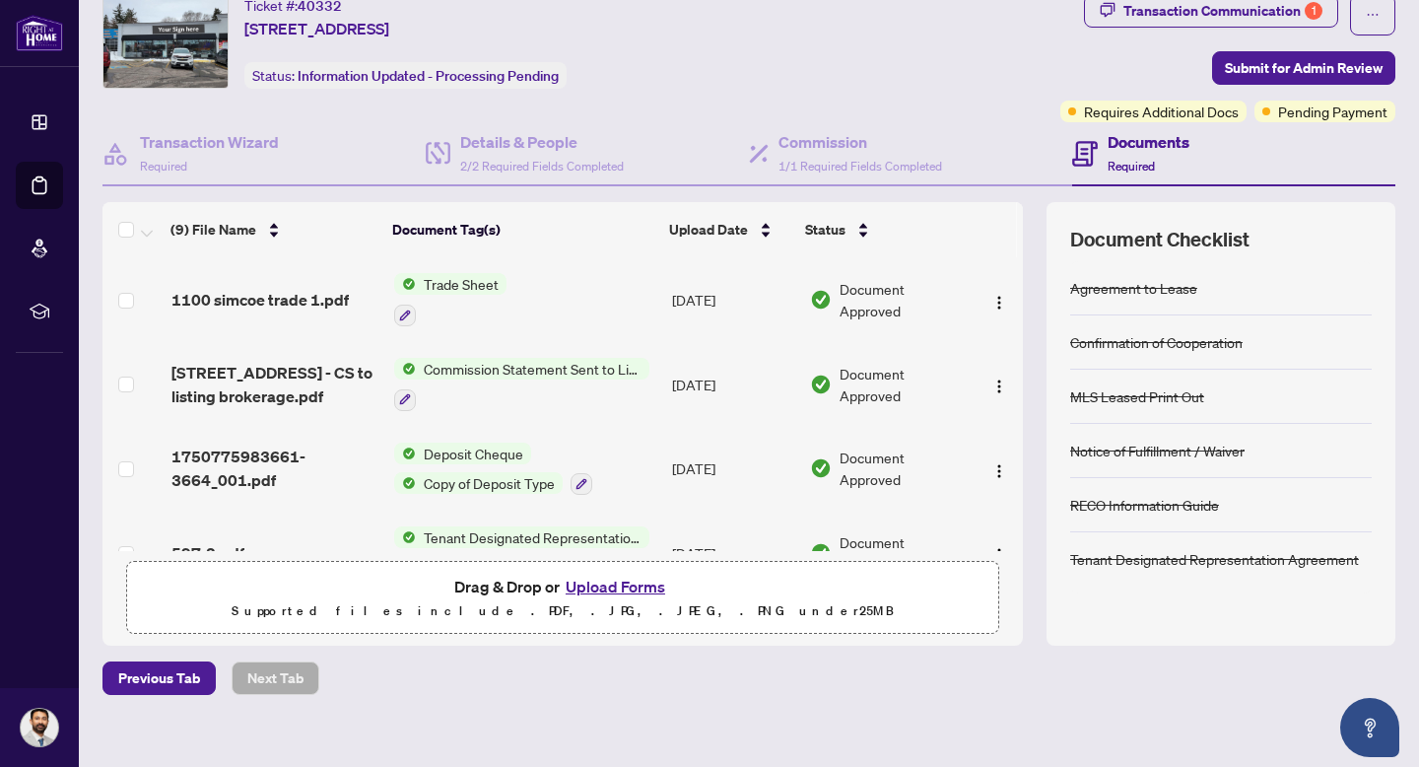
scroll to position [88, 0]
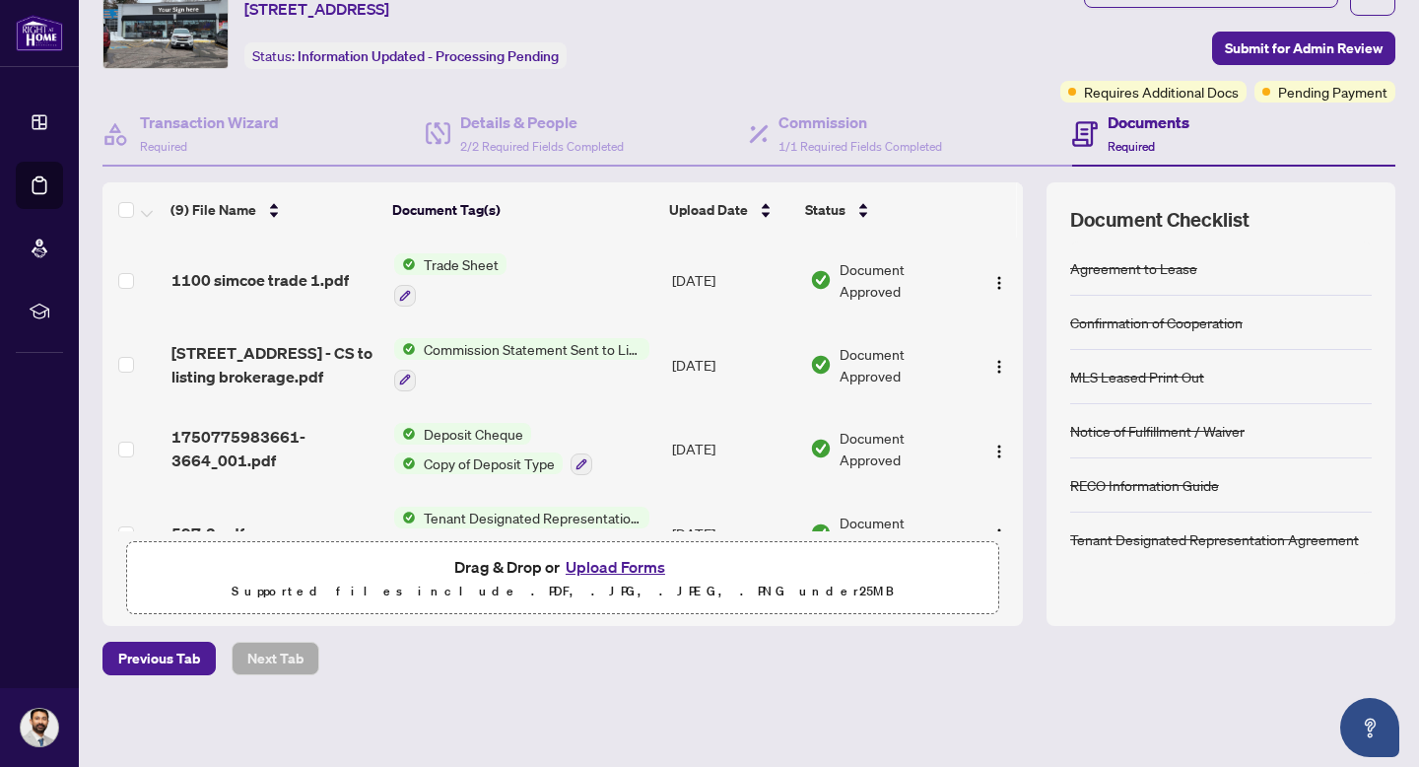
click at [622, 559] on button "Upload Forms" at bounding box center [615, 567] width 111 height 26
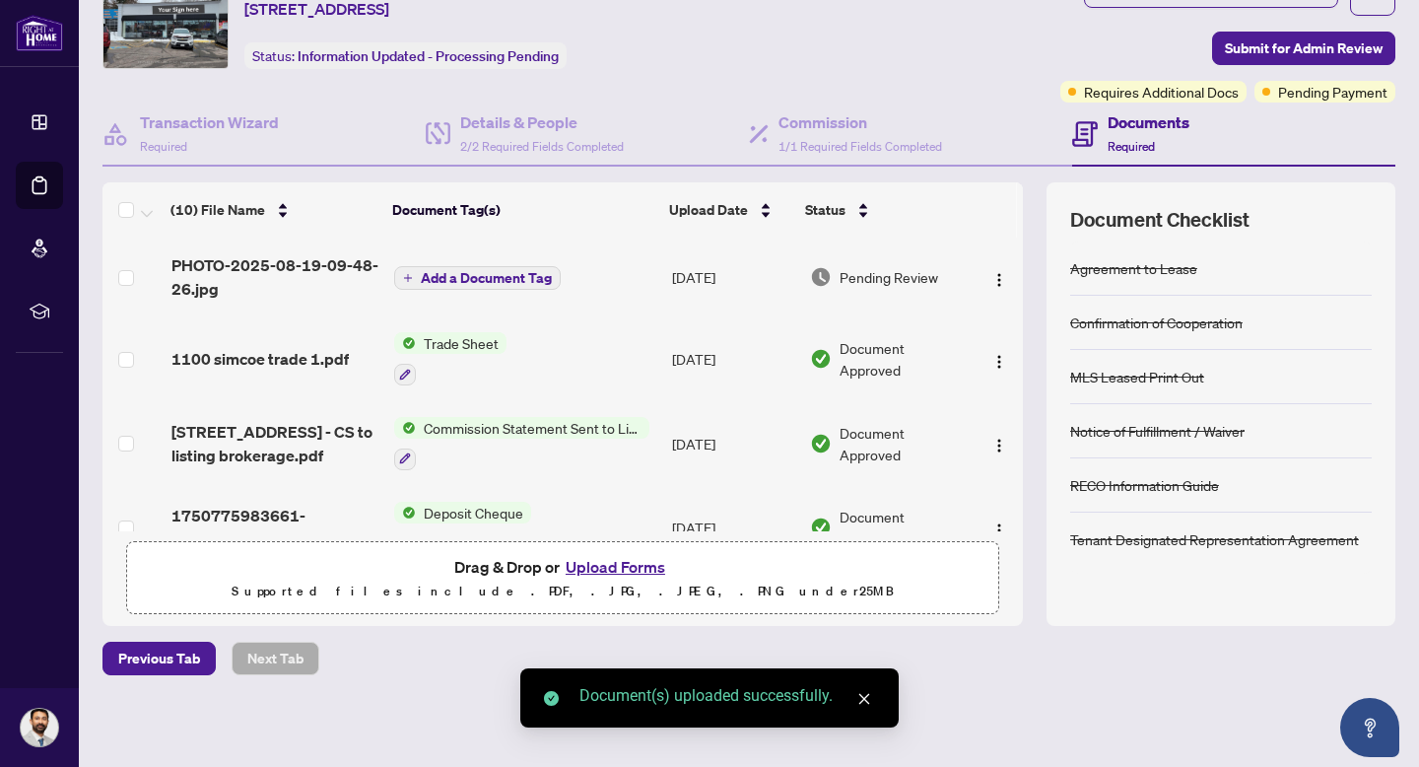
click at [527, 280] on span "Add a Document Tag" at bounding box center [486, 278] width 131 height 14
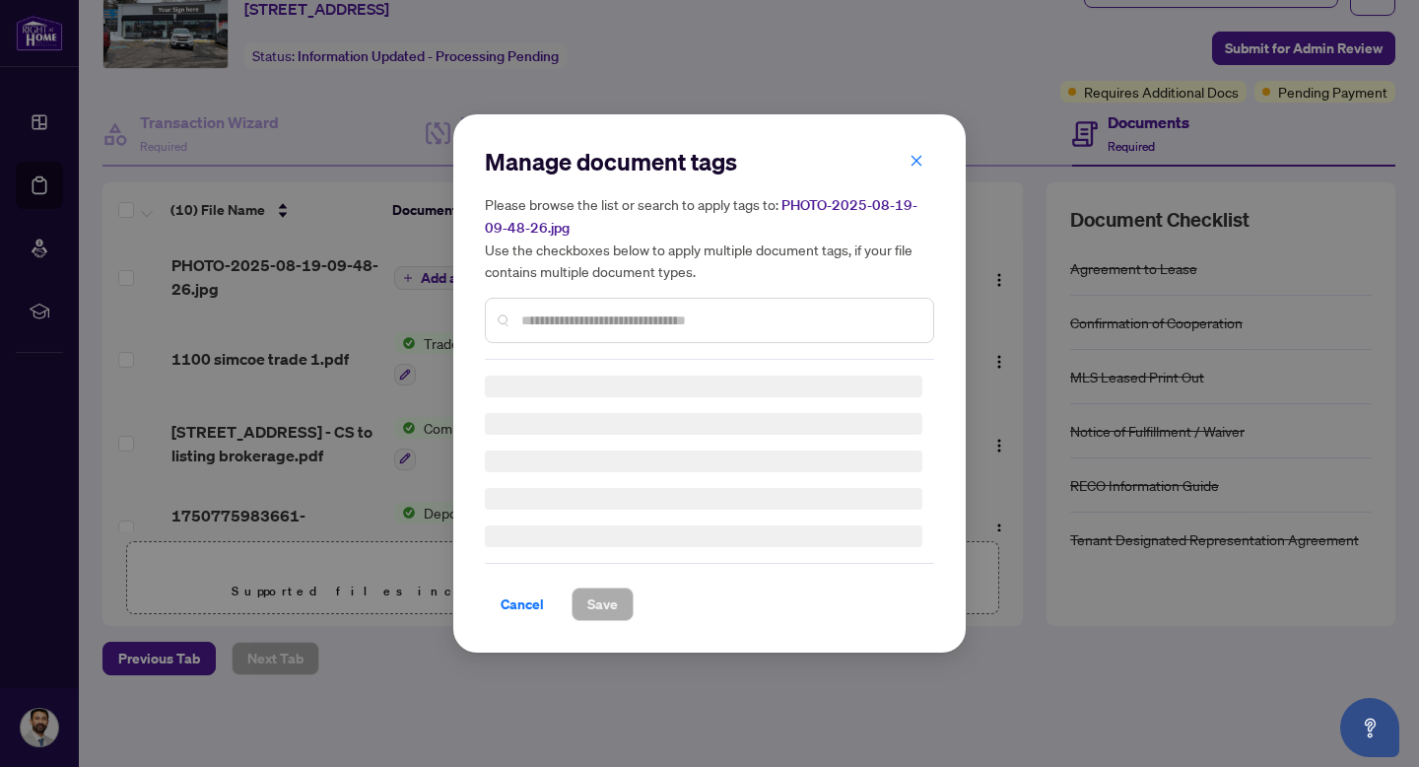
click at [592, 315] on input "text" at bounding box center [719, 320] width 396 height 22
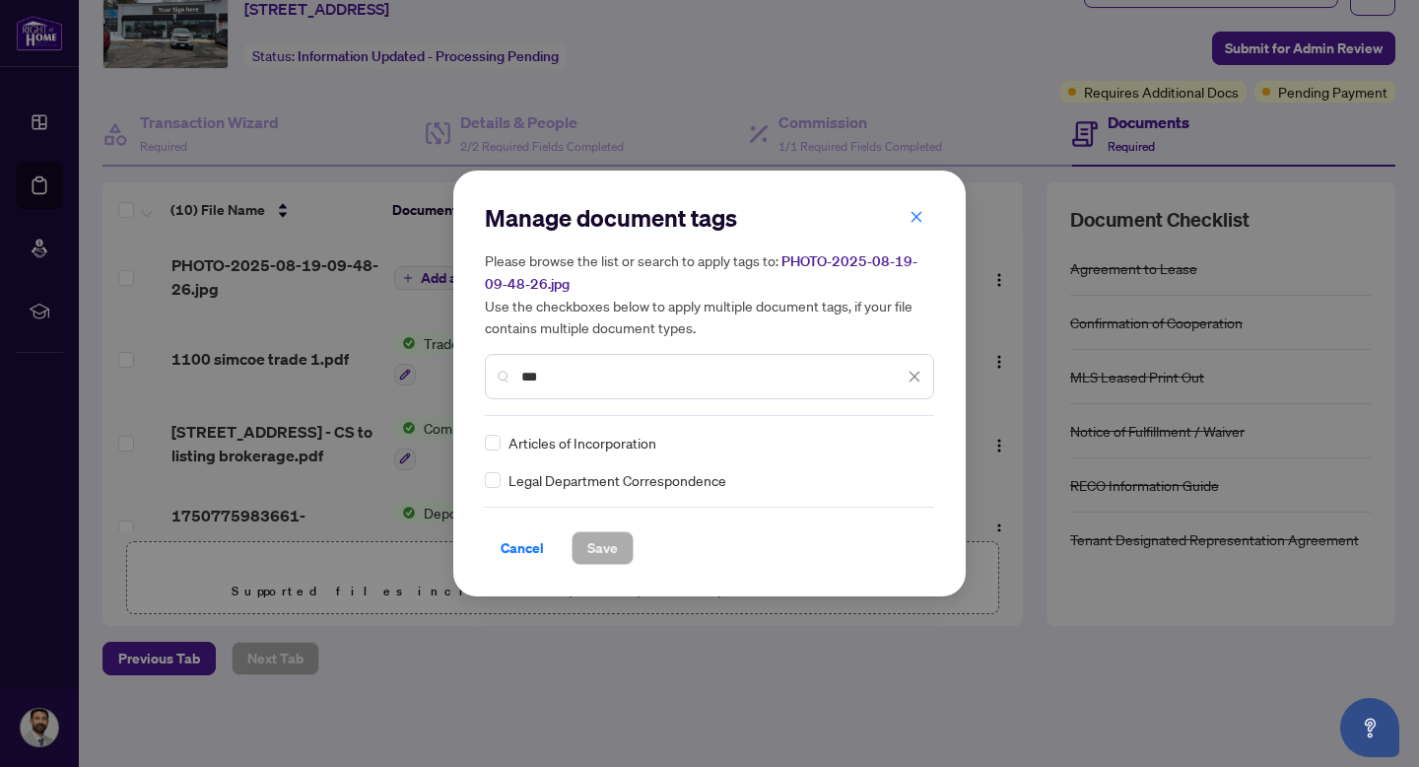
type input "***"
click at [616, 549] on span "Save" at bounding box center [602, 548] width 31 height 32
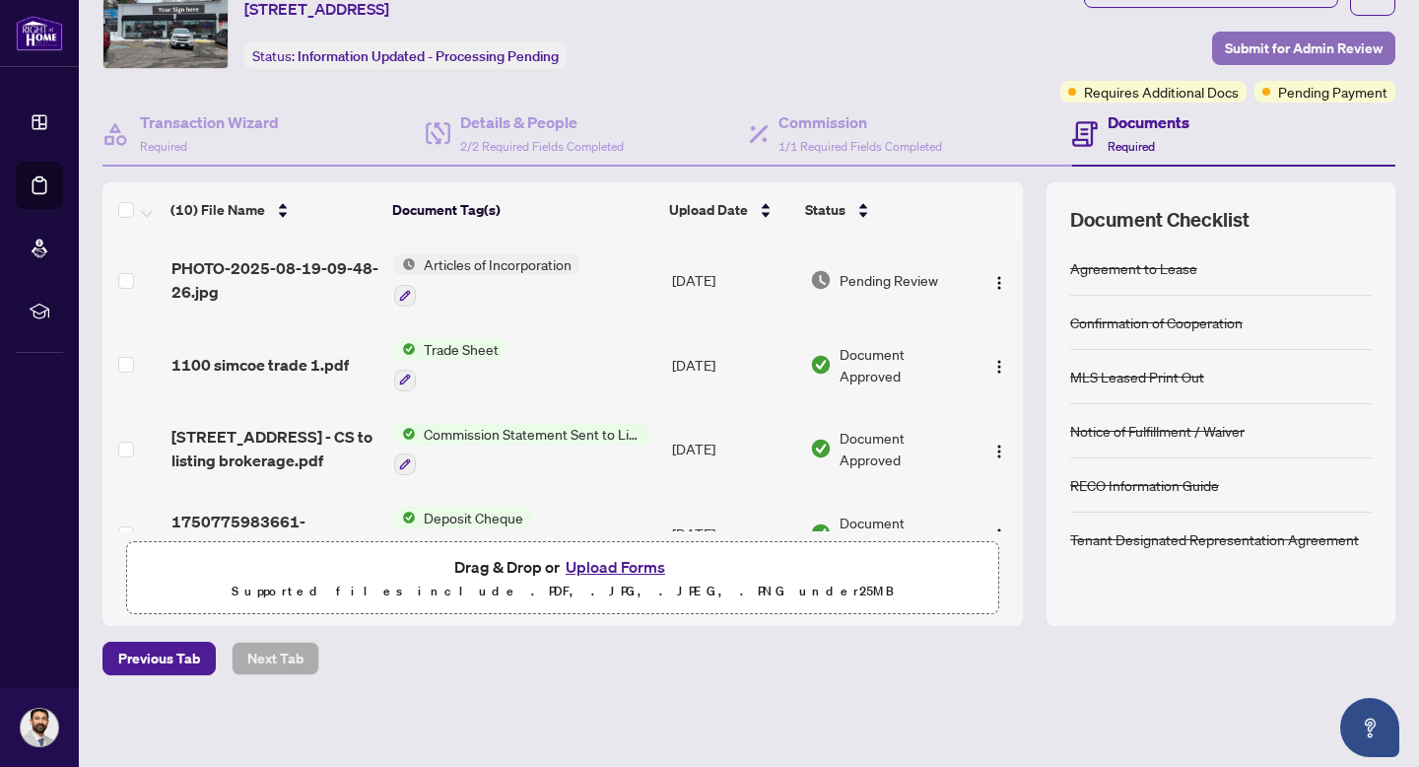
click at [1253, 55] on span "Submit for Admin Review" at bounding box center [1304, 49] width 158 height 32
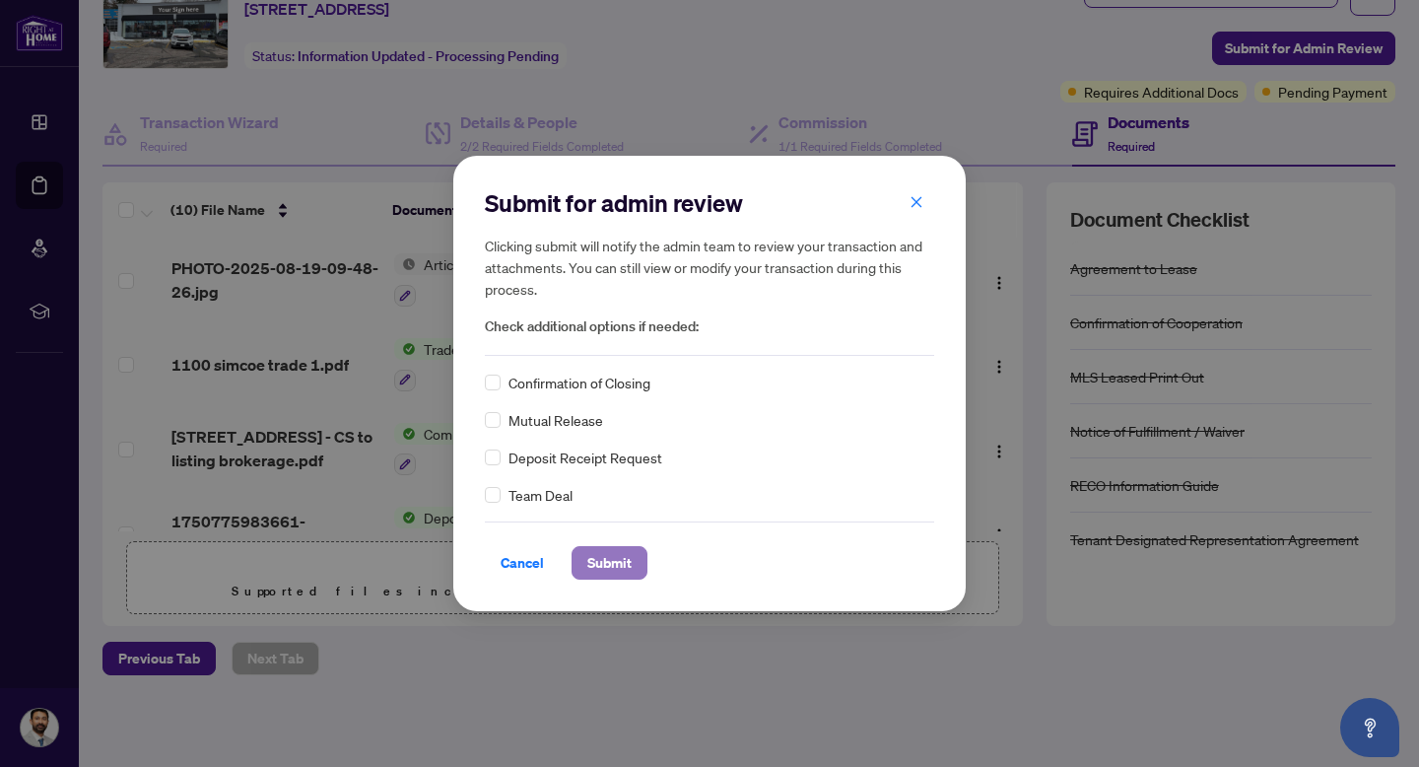
click at [609, 568] on span "Submit" at bounding box center [609, 563] width 44 height 32
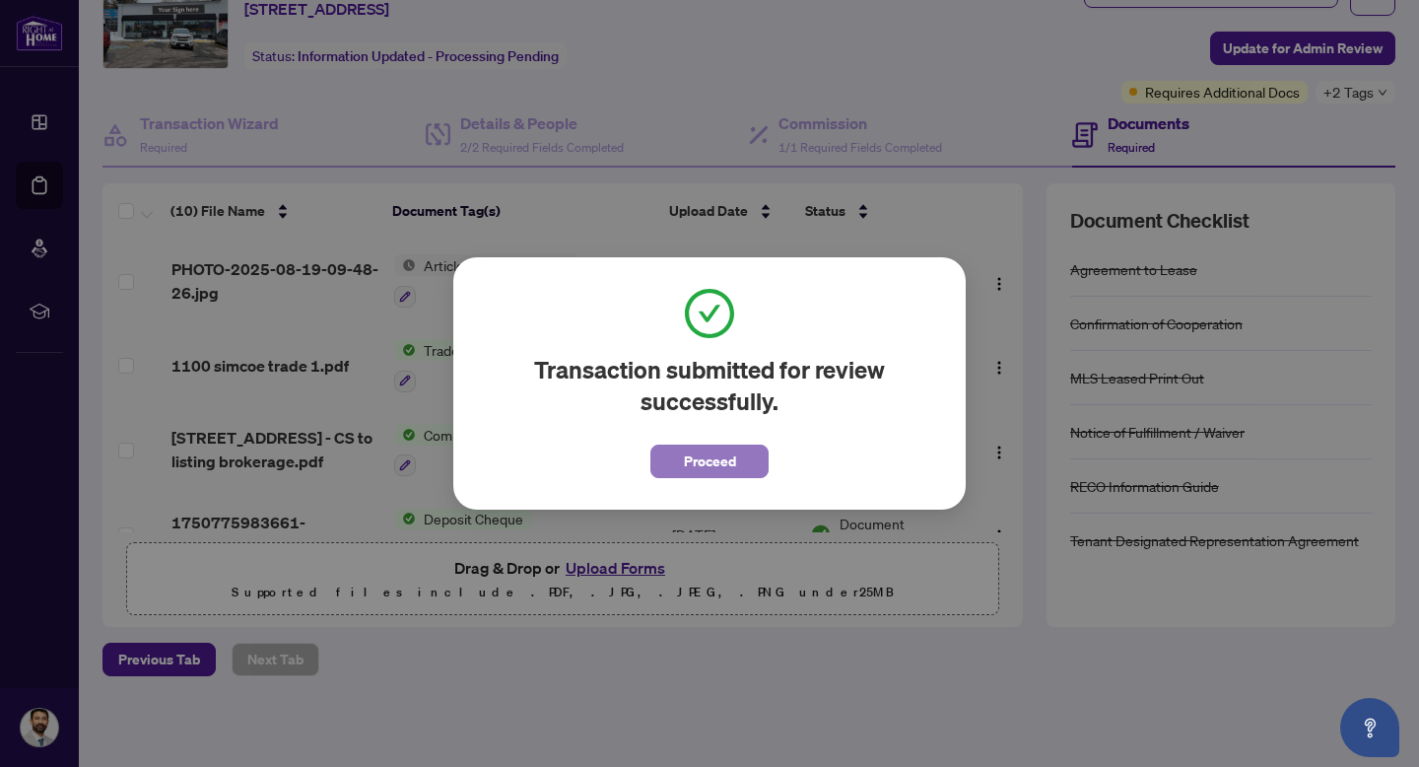
click at [749, 461] on button "Proceed" at bounding box center [710, 462] width 118 height 34
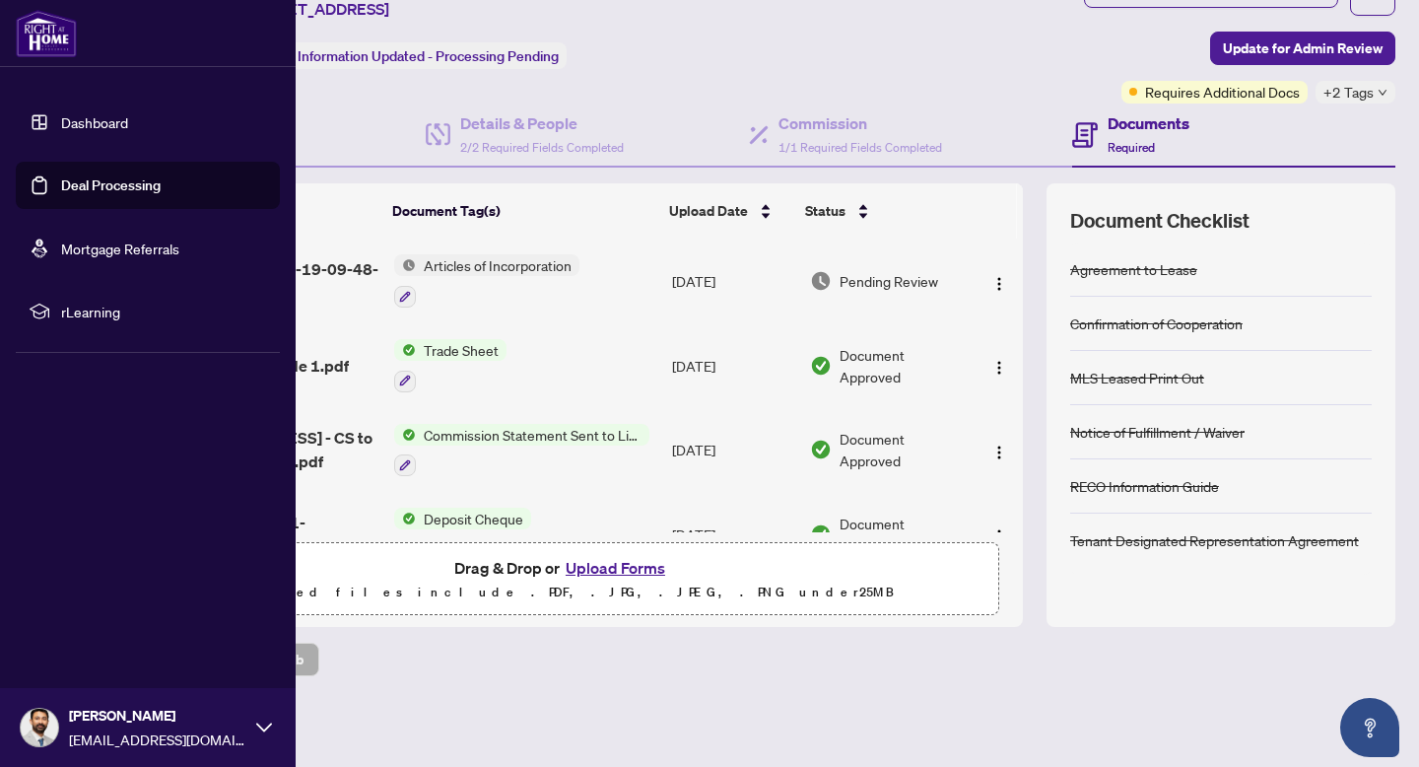
click at [98, 127] on link "Dashboard" at bounding box center [94, 122] width 67 height 18
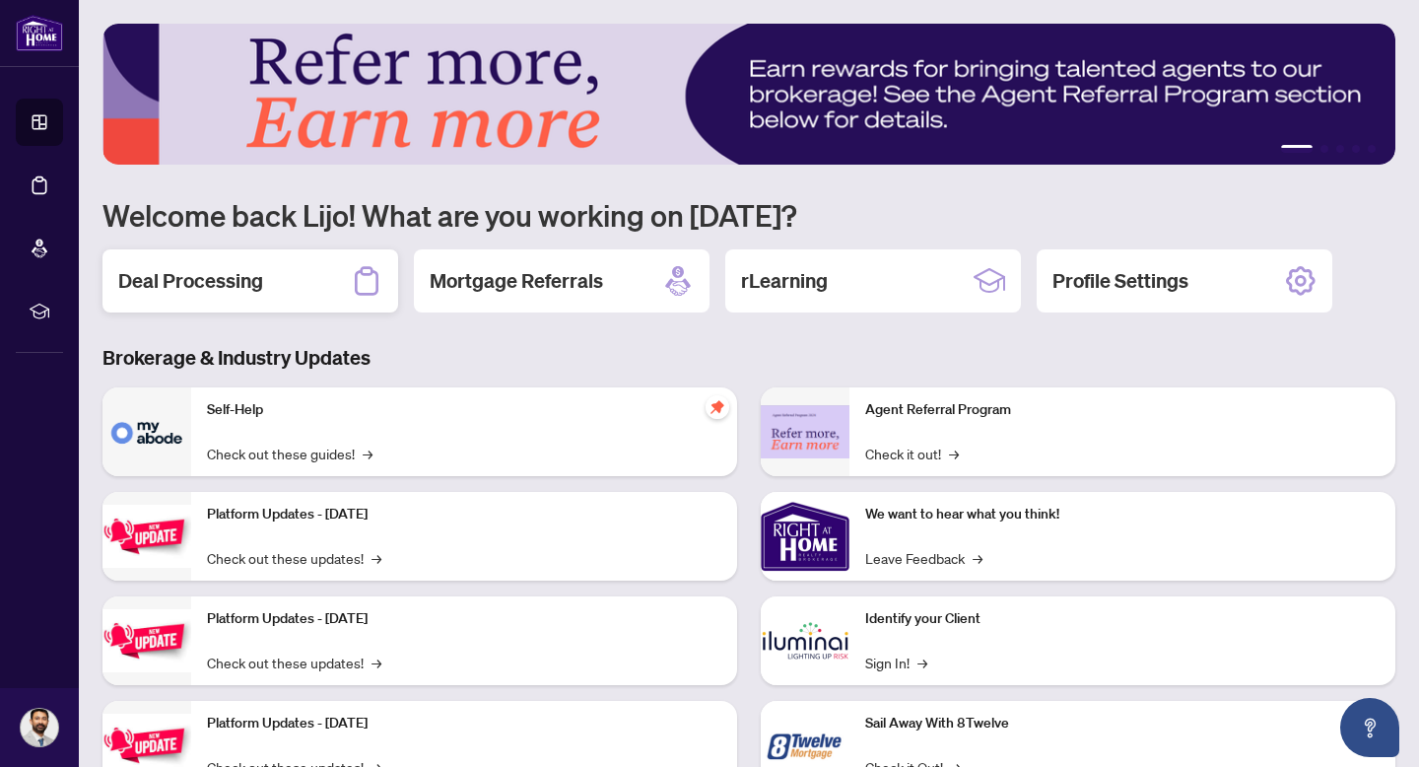
click at [260, 277] on h2 "Deal Processing" at bounding box center [190, 281] width 145 height 28
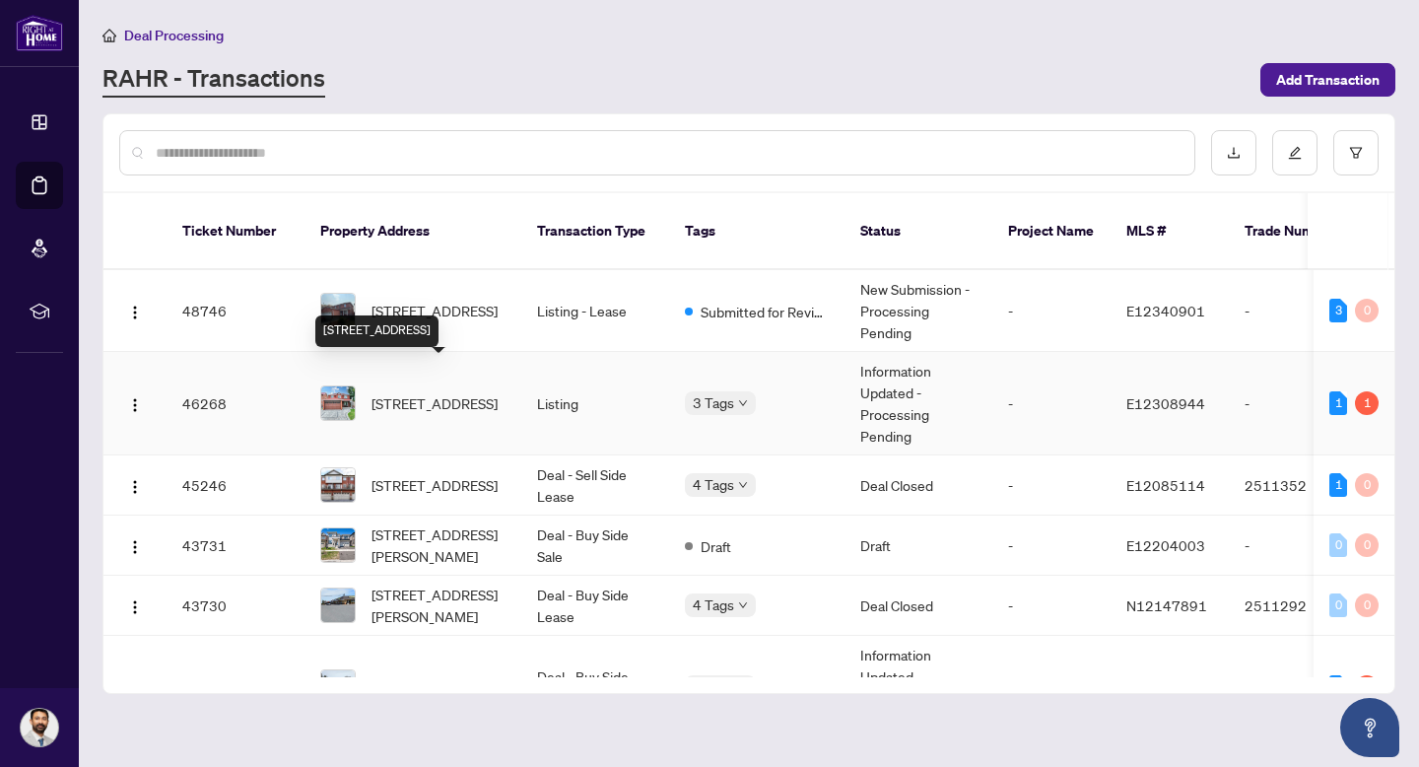
click at [462, 392] on span "[STREET_ADDRESS]" at bounding box center [435, 403] width 126 height 22
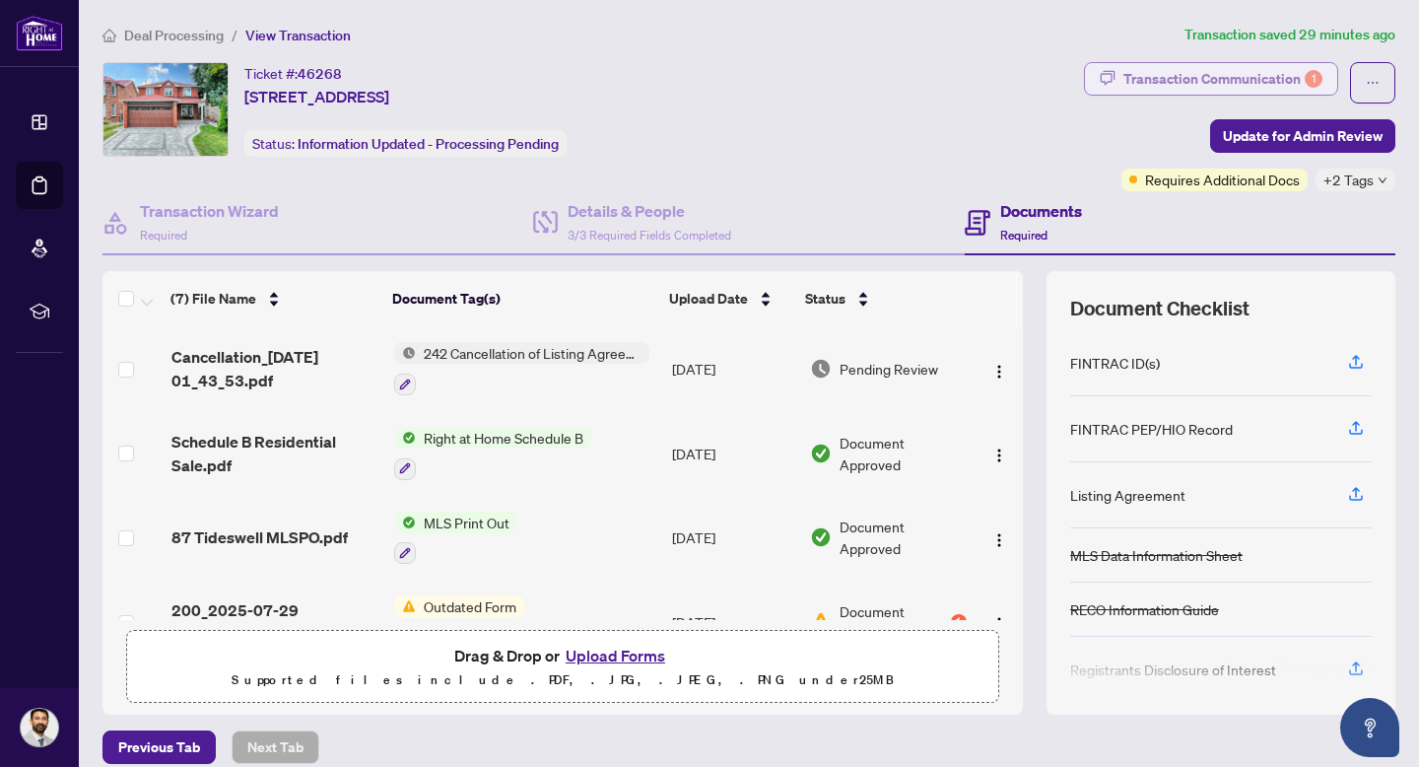
click at [1246, 70] on div "Transaction Communication 1" at bounding box center [1223, 79] width 199 height 32
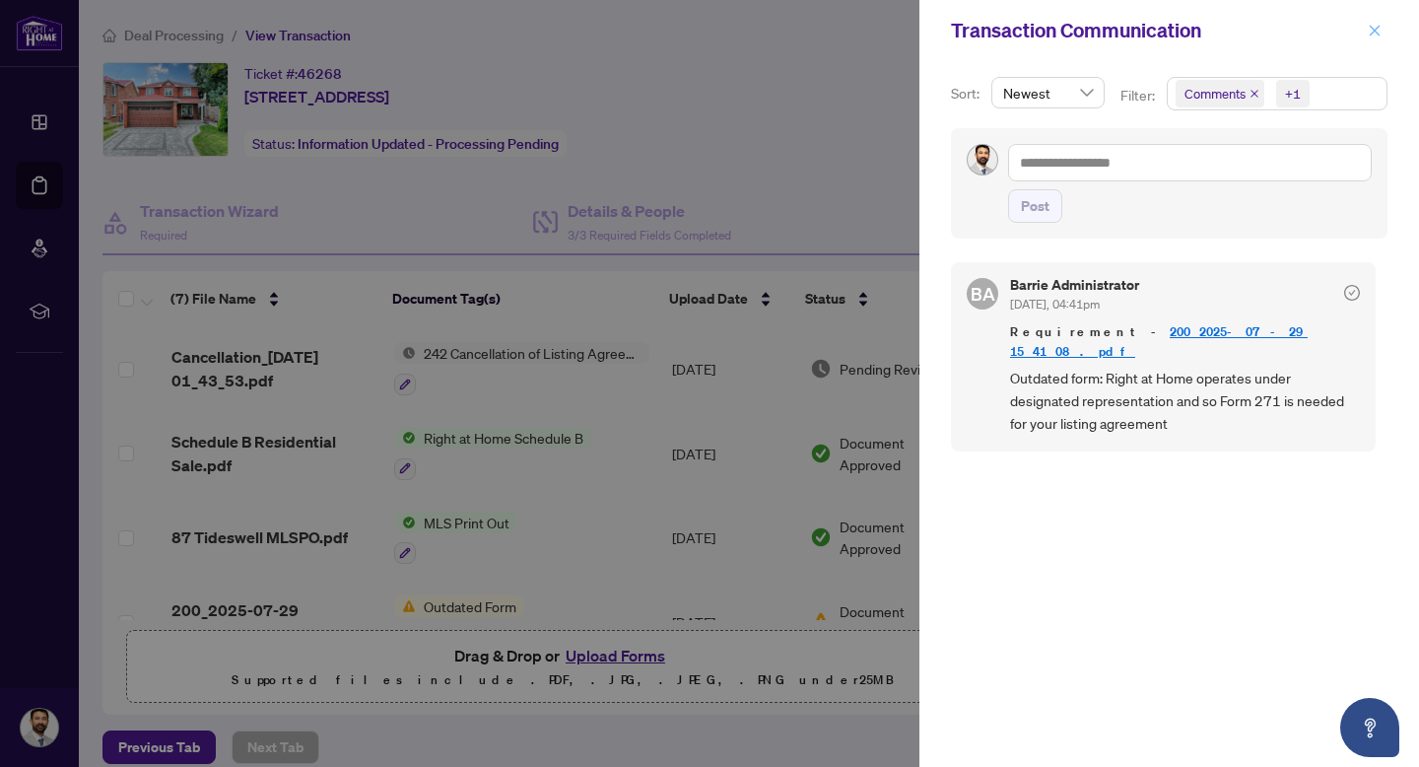
click at [1377, 28] on icon "close" at bounding box center [1375, 31] width 14 height 14
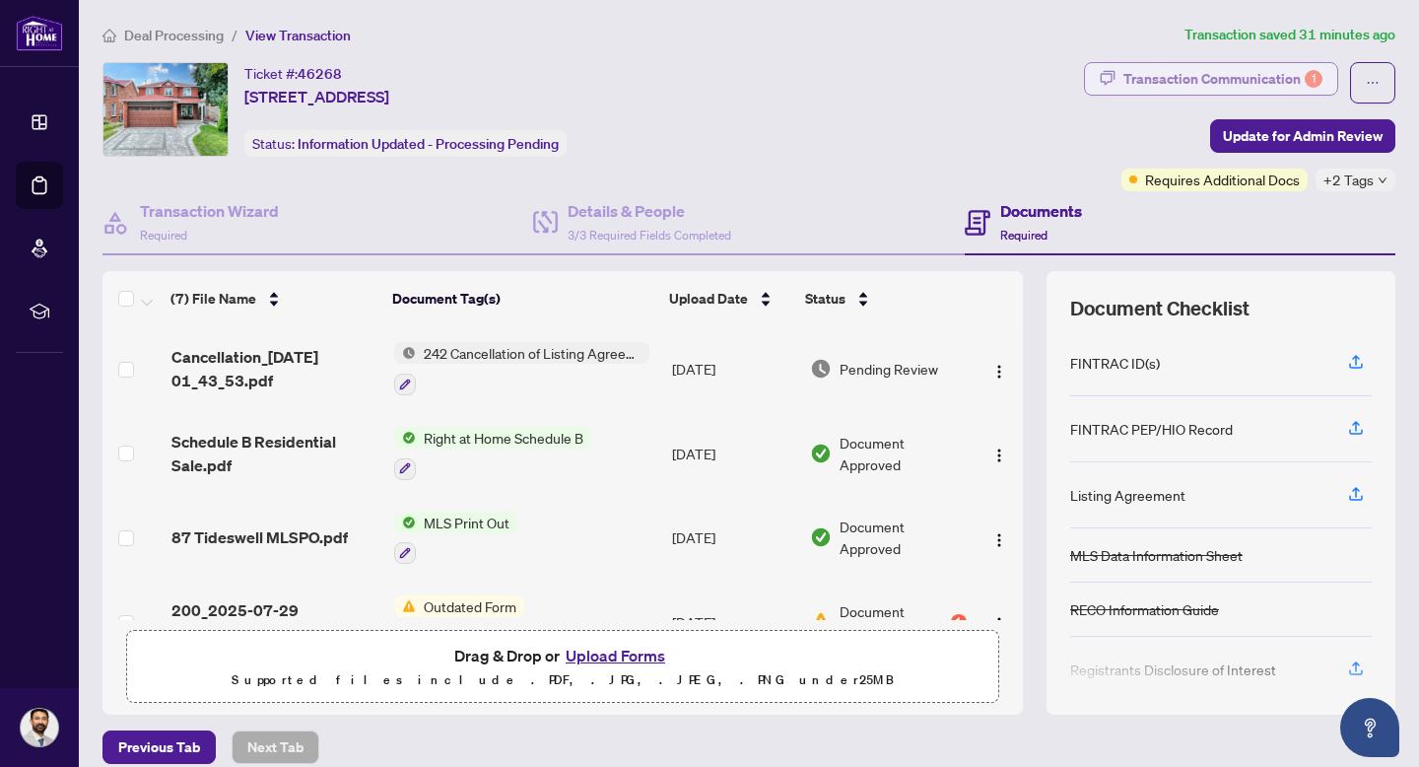
click at [1184, 83] on div "Transaction Communication 1" at bounding box center [1223, 79] width 199 height 32
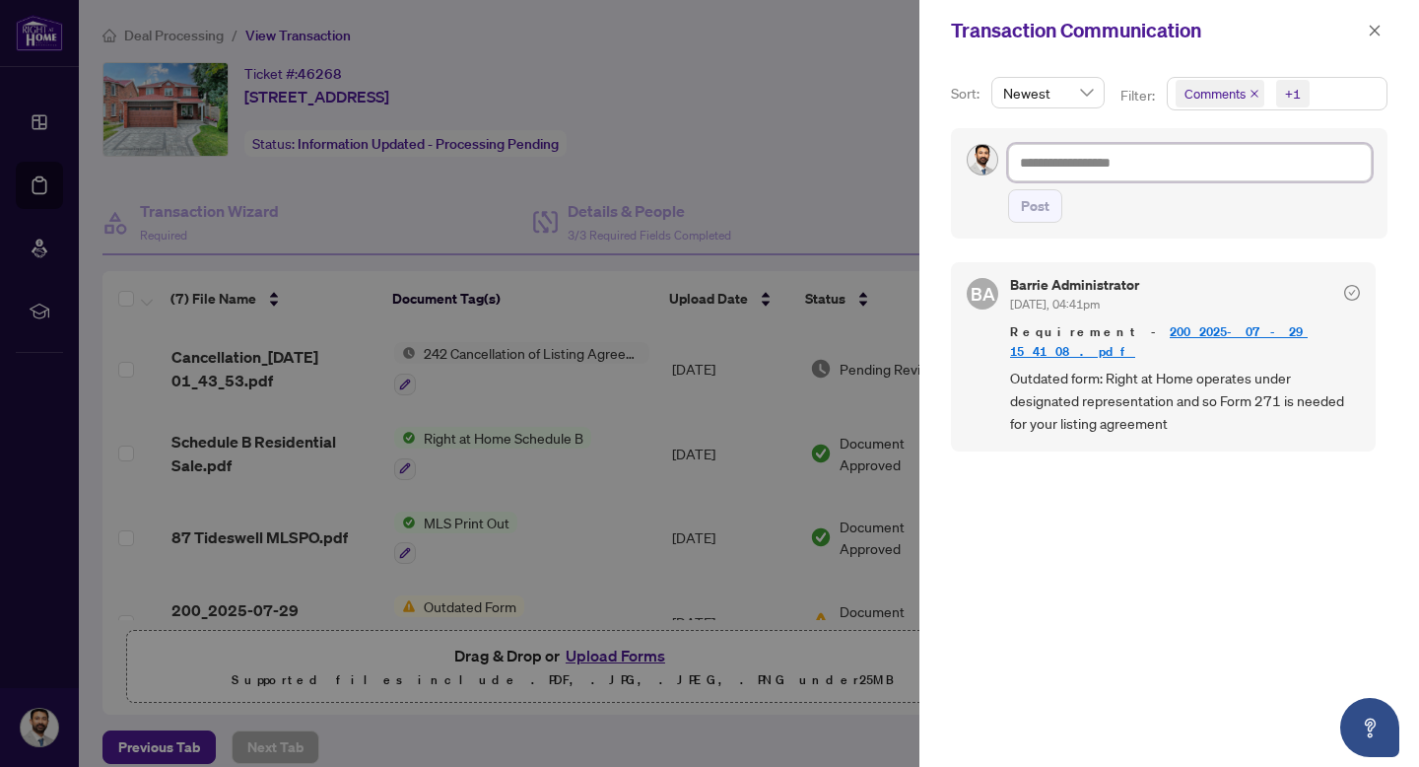
click at [1114, 148] on textarea at bounding box center [1190, 162] width 364 height 37
type textarea "*"
type textarea "**"
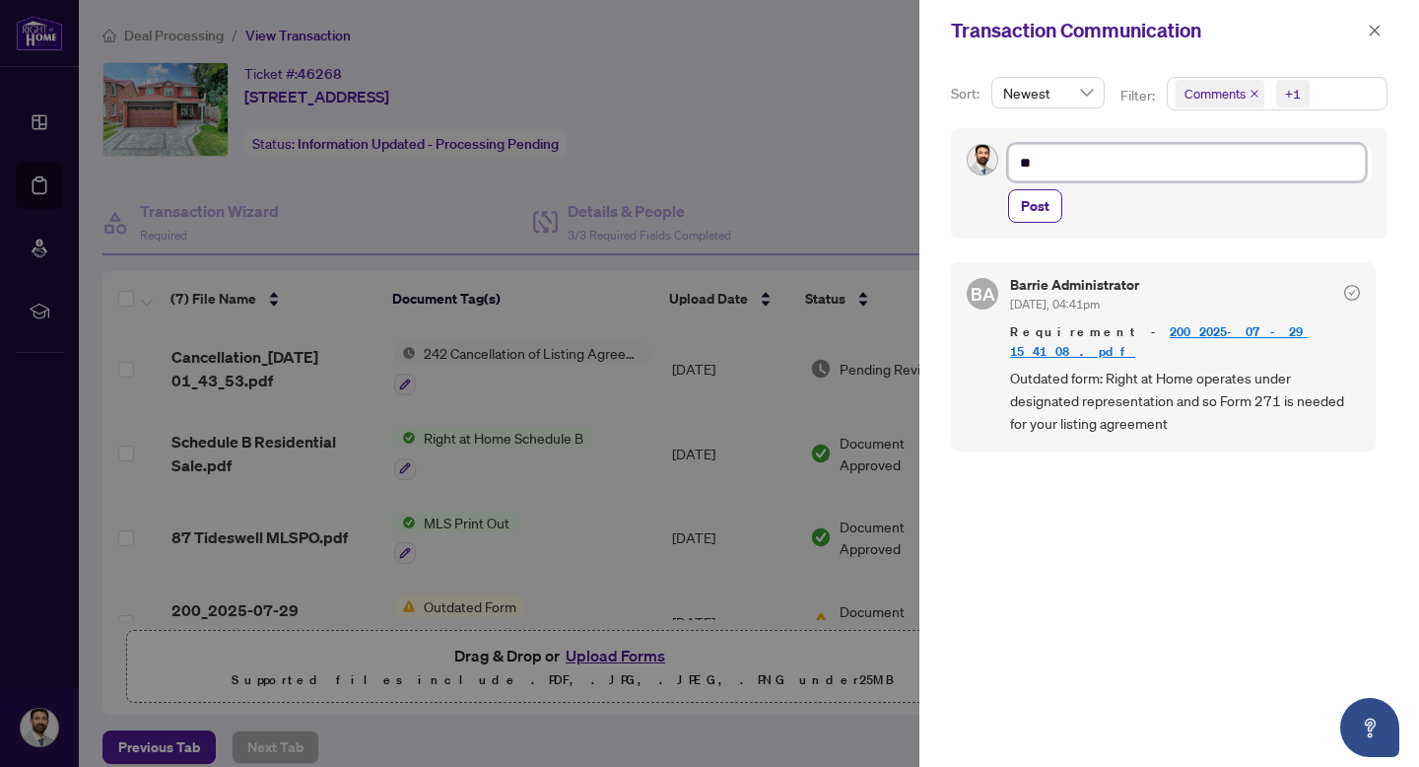
type textarea "***"
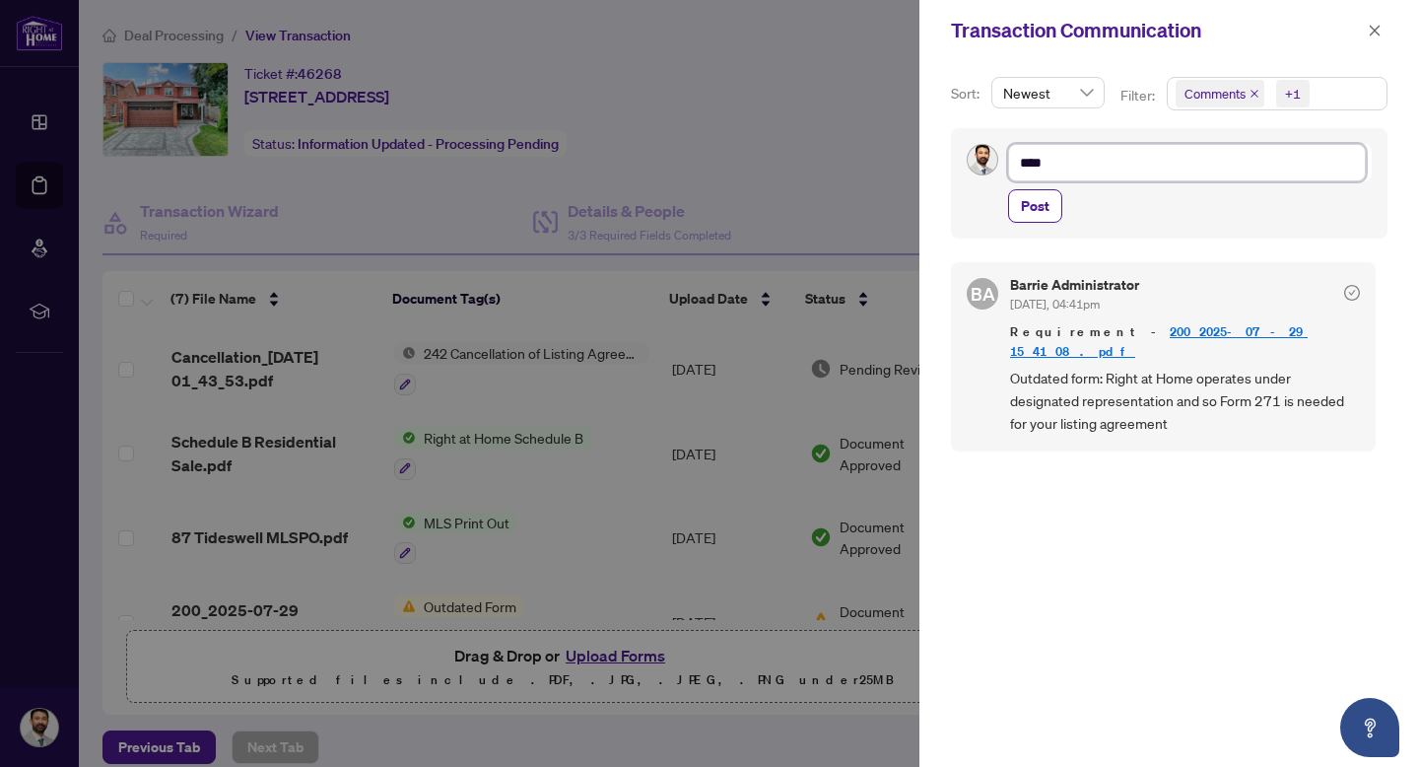
type textarea "***"
type textarea "**"
type textarea "*"
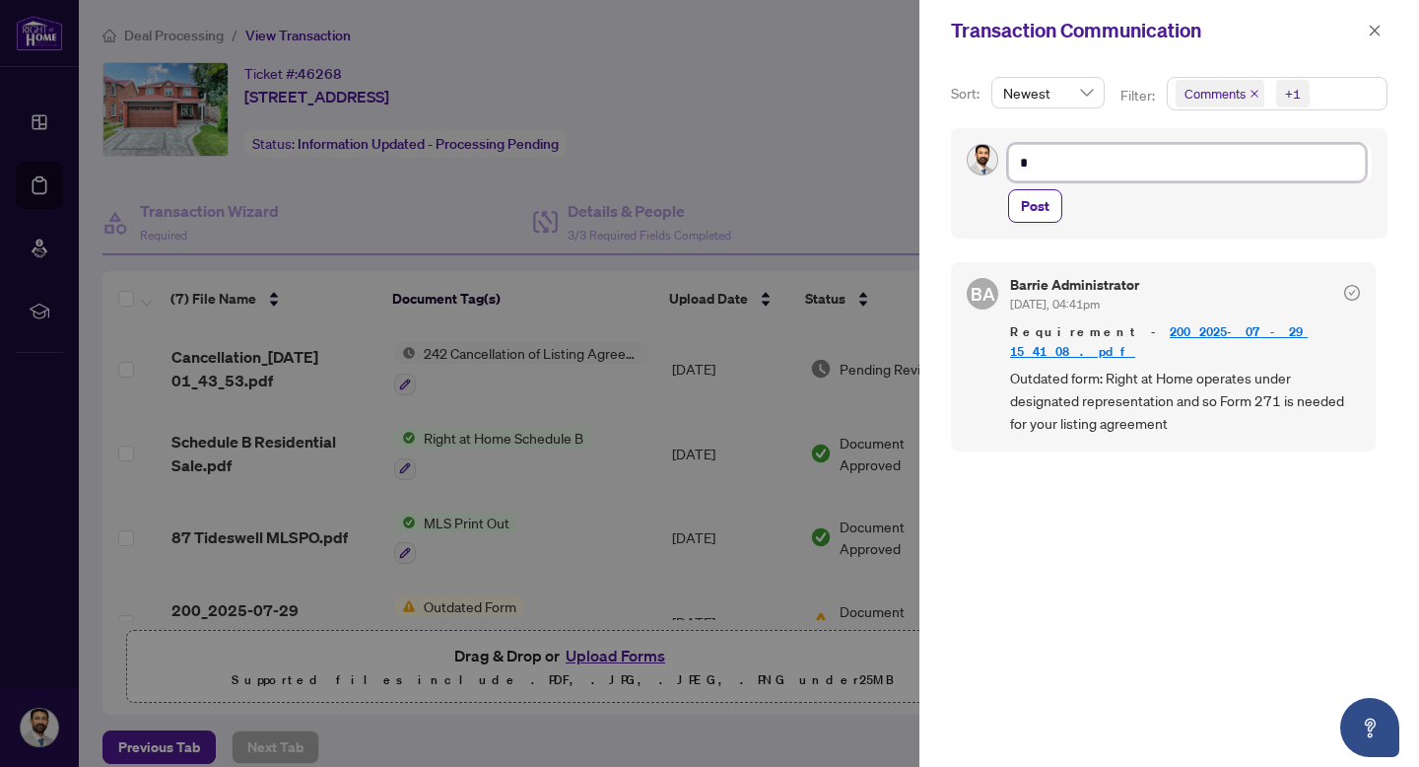
type textarea "**********"
click at [1378, 34] on icon "close" at bounding box center [1375, 30] width 11 height 11
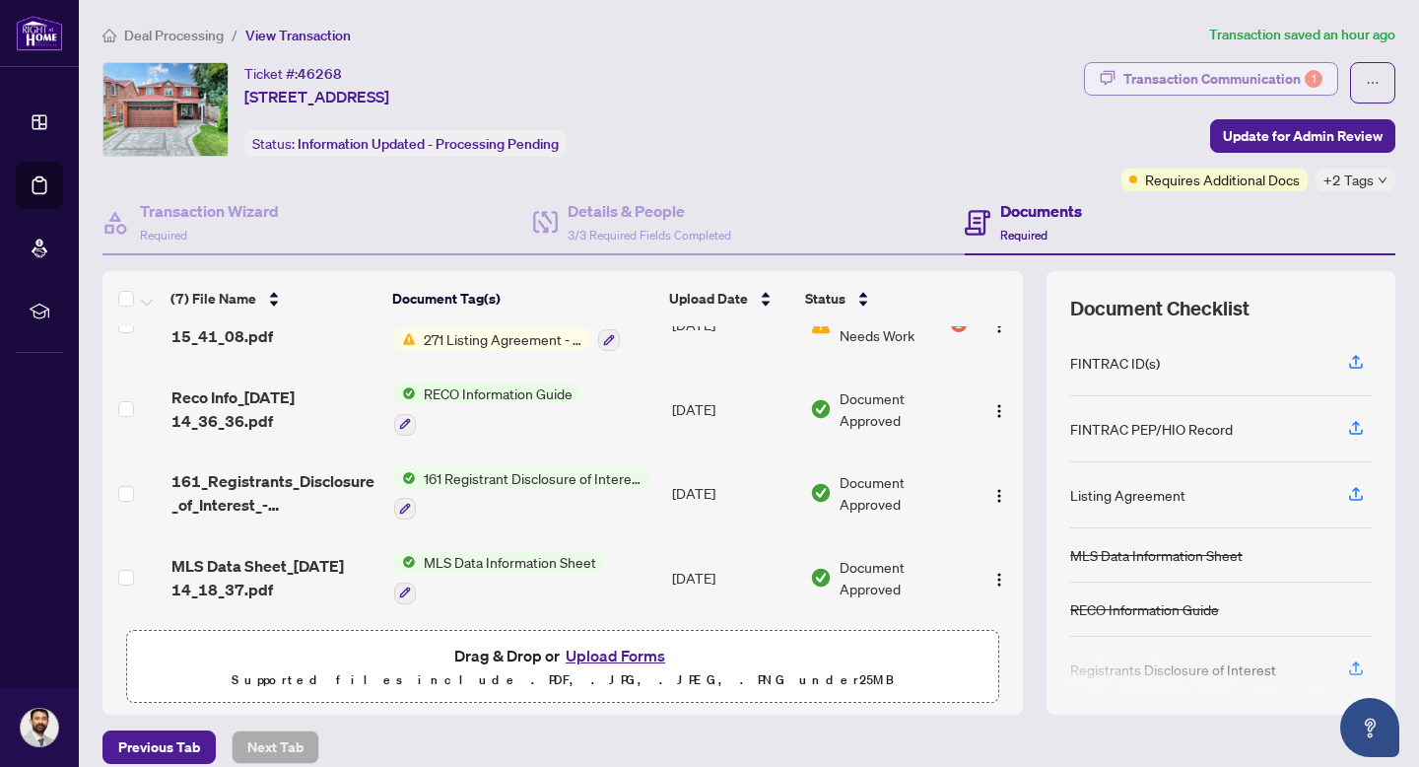
click at [1245, 83] on div "Transaction Communication 1" at bounding box center [1223, 79] width 199 height 32
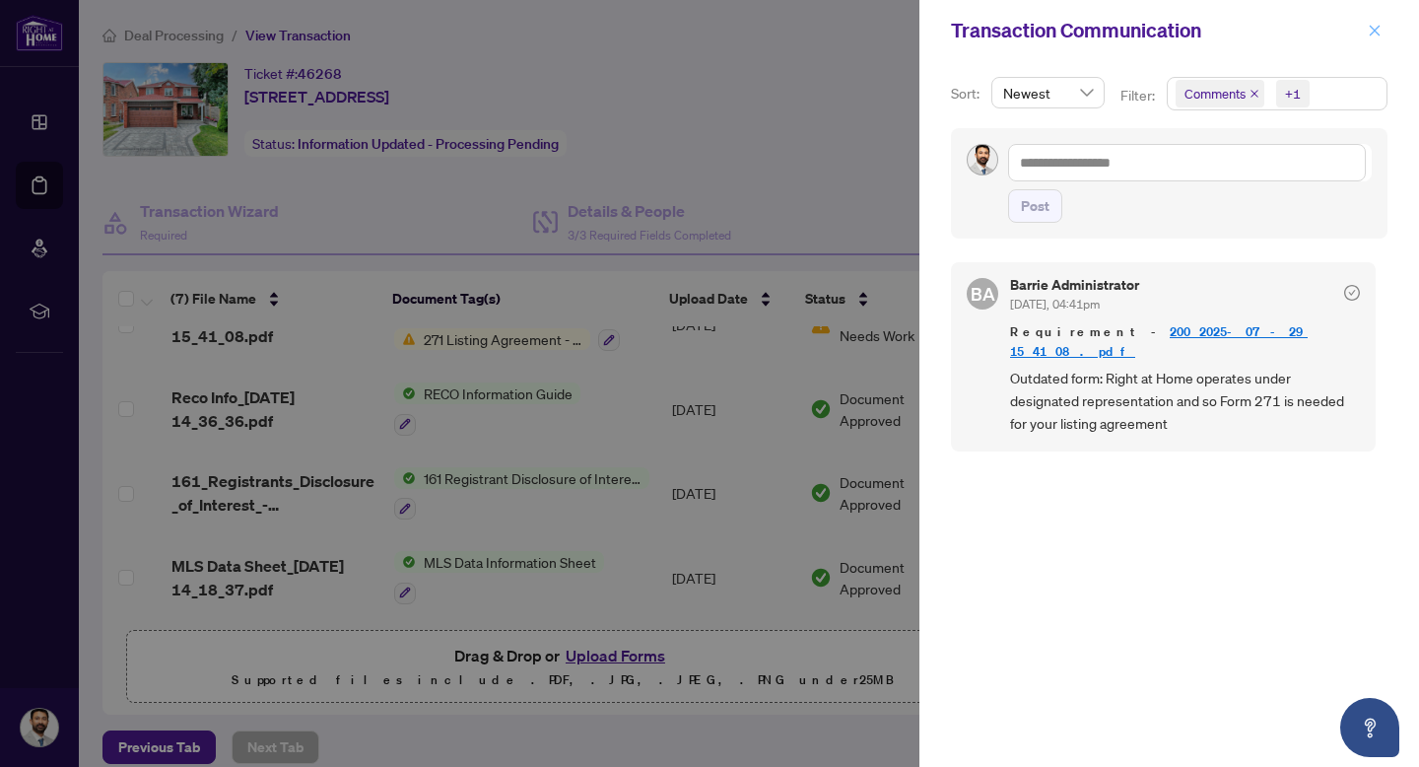
click at [1378, 32] on icon "close" at bounding box center [1375, 31] width 14 height 14
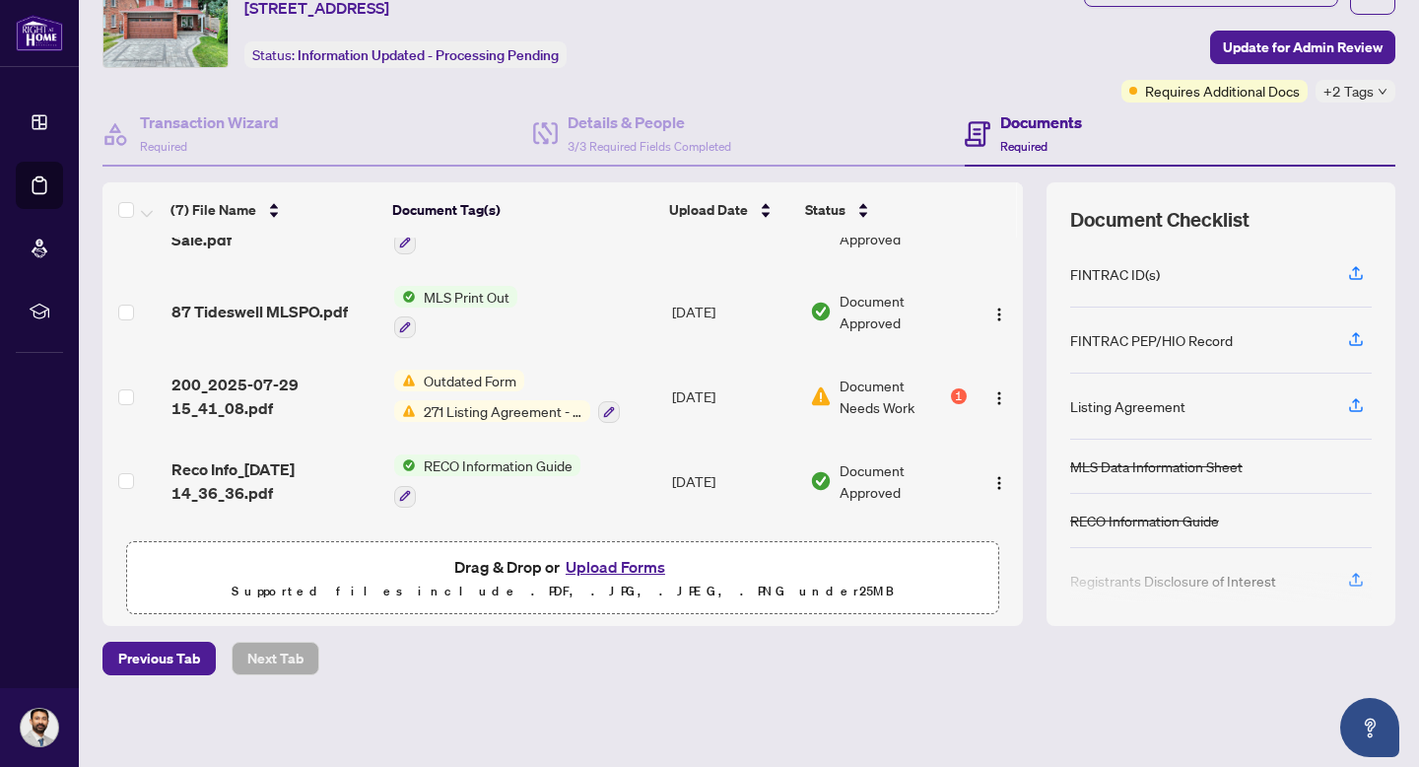
scroll to position [144, 0]
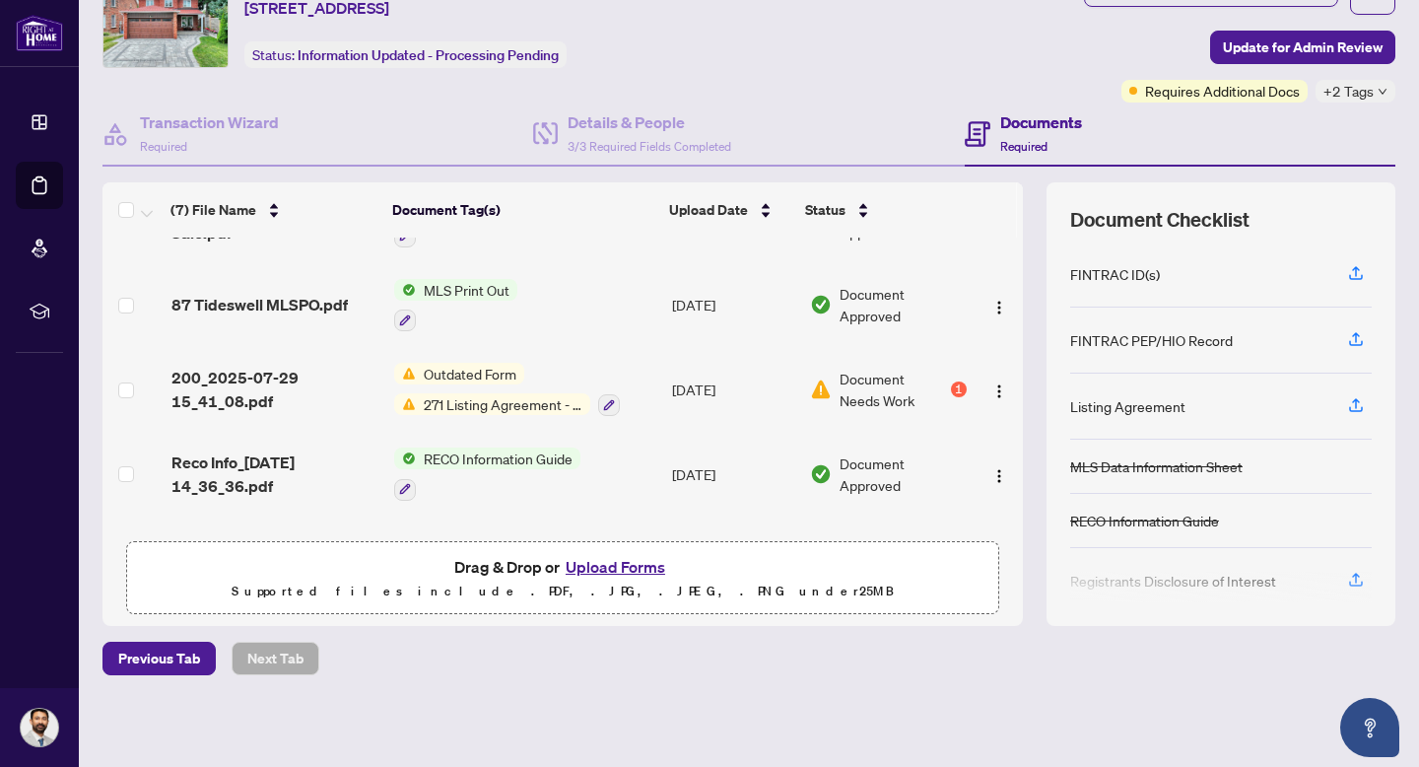
click at [839, 414] on td "Document Needs Work 1" at bounding box center [888, 389] width 172 height 85
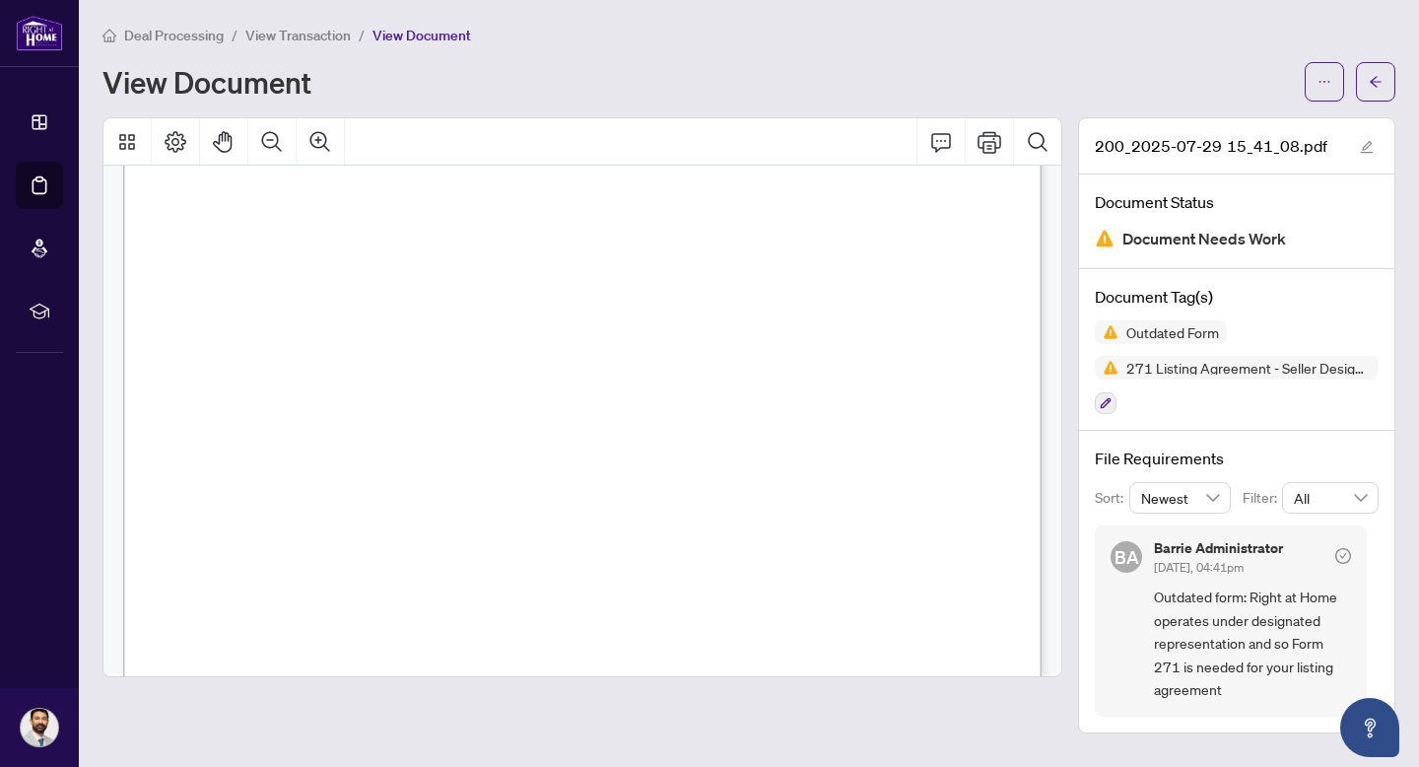
scroll to position [1768, 0]
